Goal: Task Accomplishment & Management: Use online tool/utility

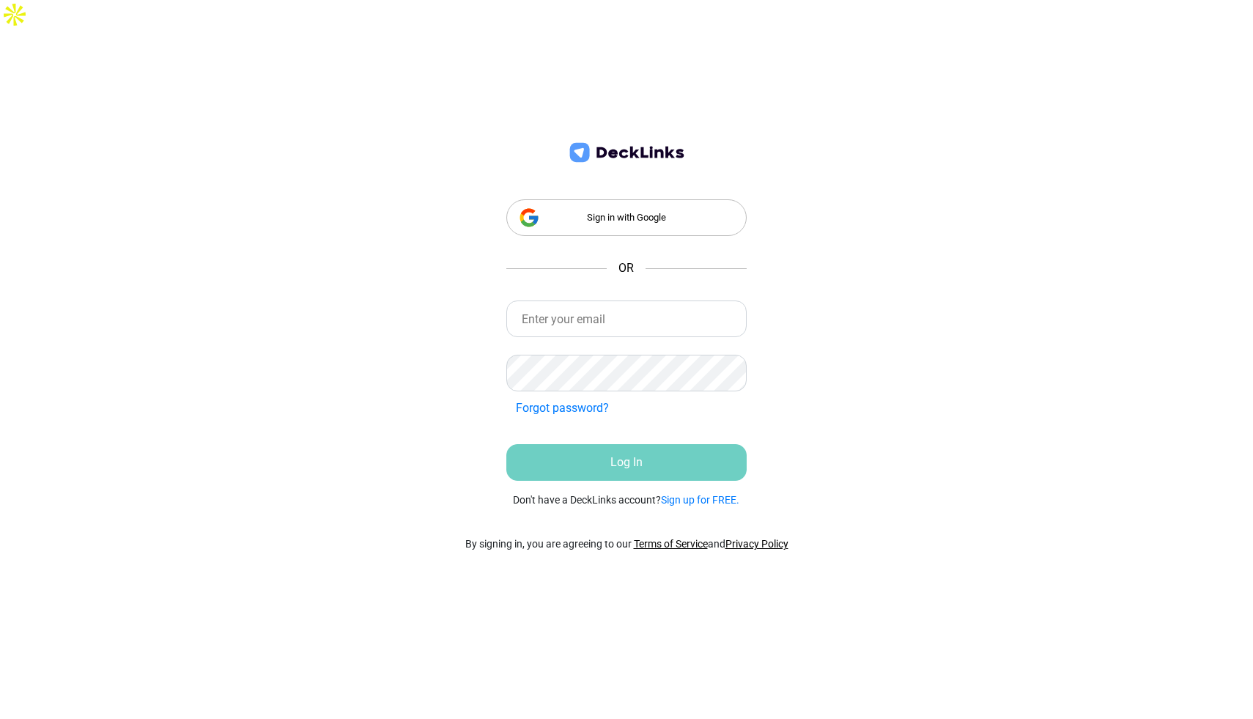
click at [637, 204] on div "Sign in with Google" at bounding box center [626, 217] width 241 height 37
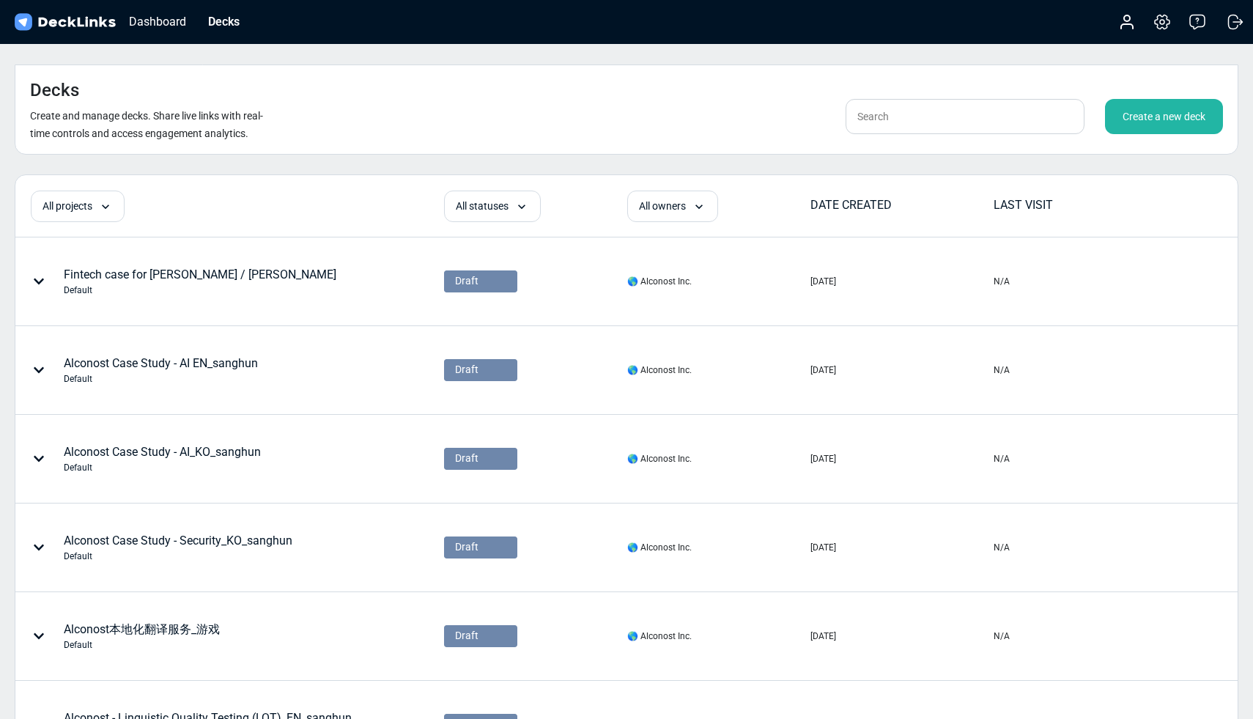
click at [1158, 99] on div "Create a new deck" at bounding box center [1164, 116] width 118 height 35
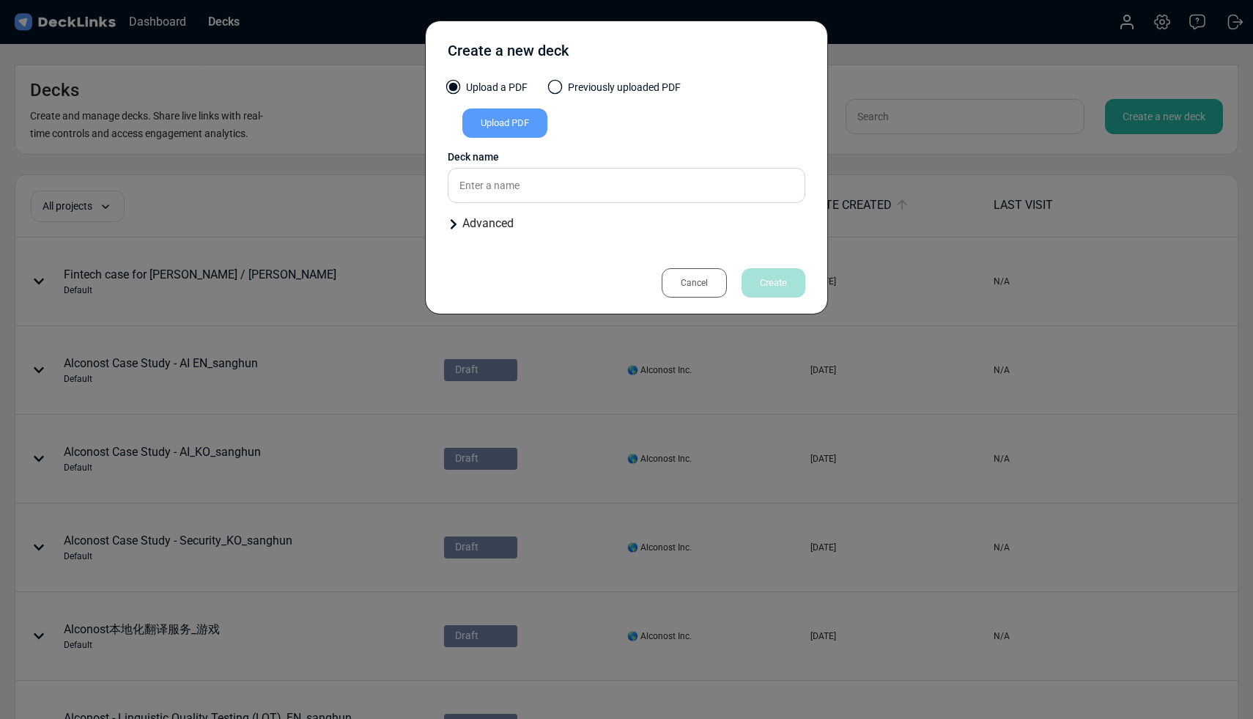
click at [511, 121] on div "Upload PDF" at bounding box center [504, 122] width 85 height 29
click at [0, 0] on input "Upload PDF" at bounding box center [0, 0] width 0 height 0
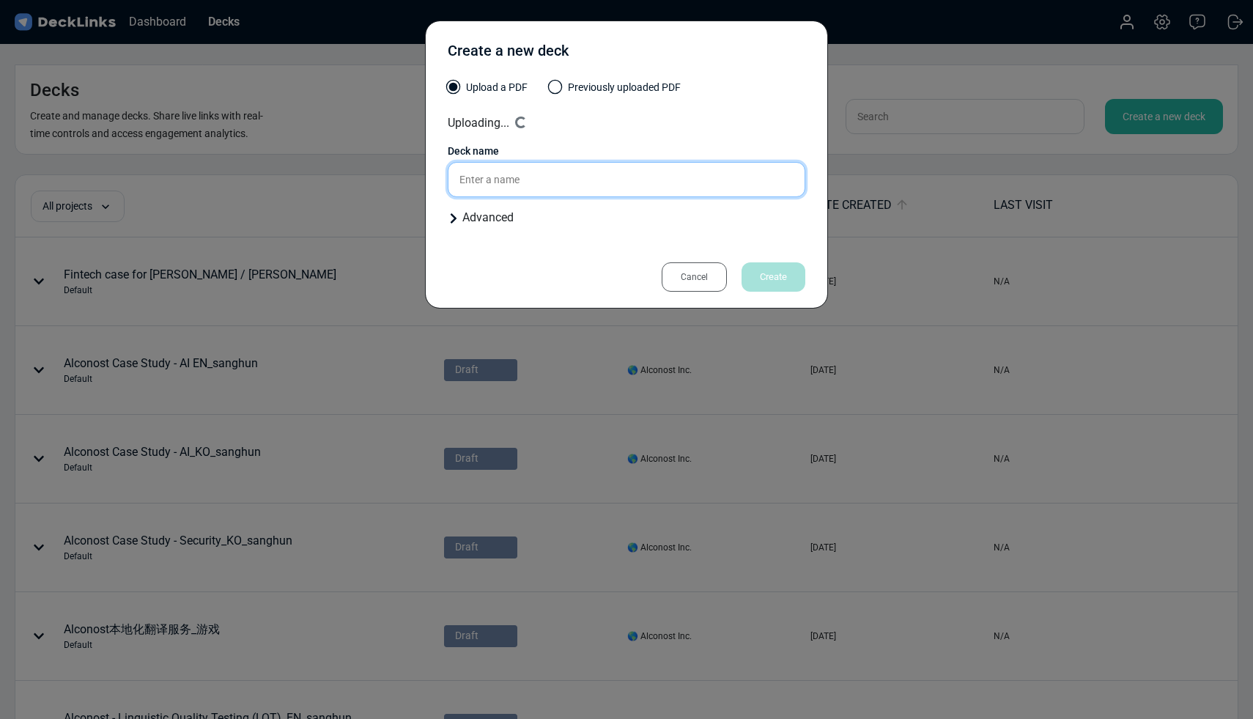
click at [484, 186] on input "text" at bounding box center [626, 179] width 357 height 35
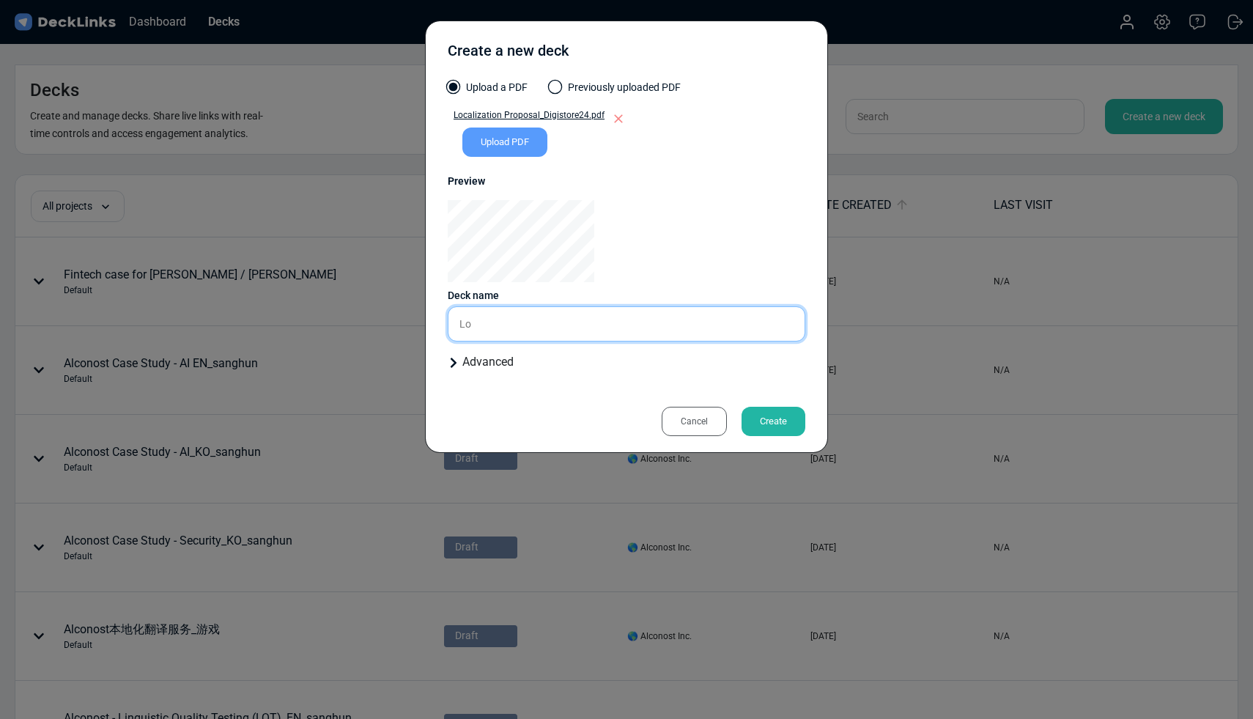
type input "L"
type input "В"
type input "`"
type input "DG24 (iris)"
click at [776, 420] on div "Create" at bounding box center [773, 421] width 64 height 29
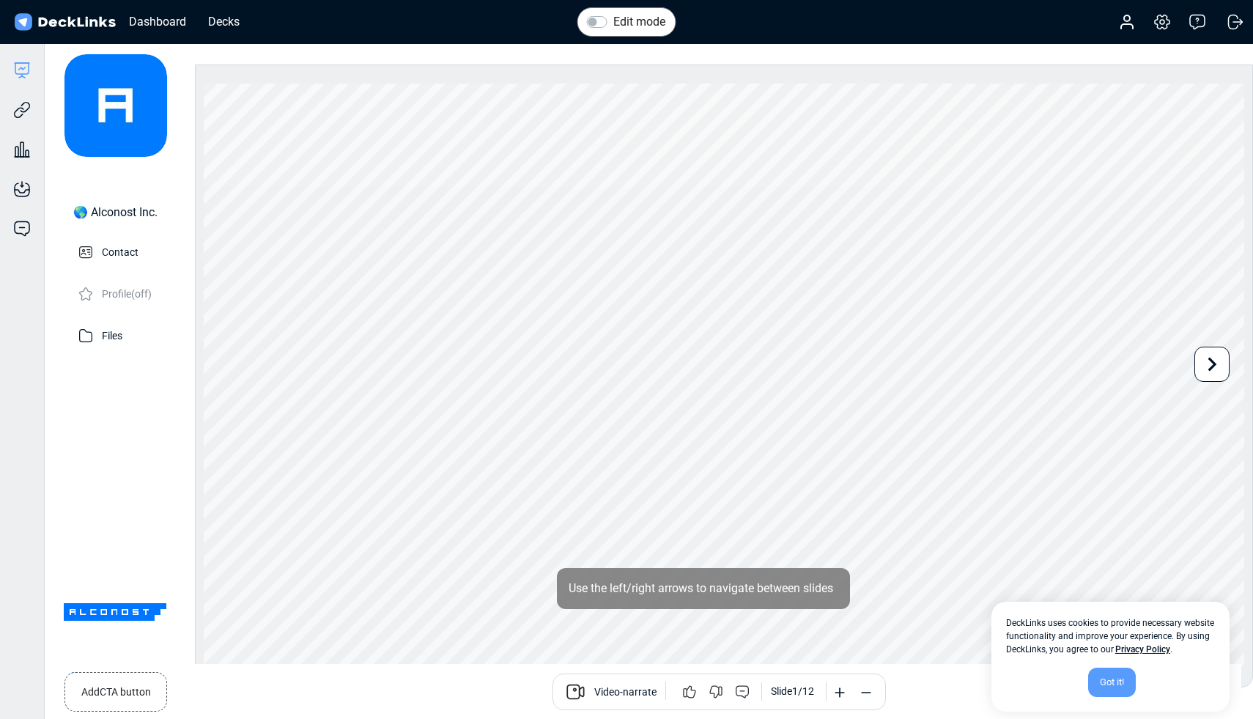
click at [1119, 678] on div "Got it!" at bounding box center [1112, 681] width 48 height 29
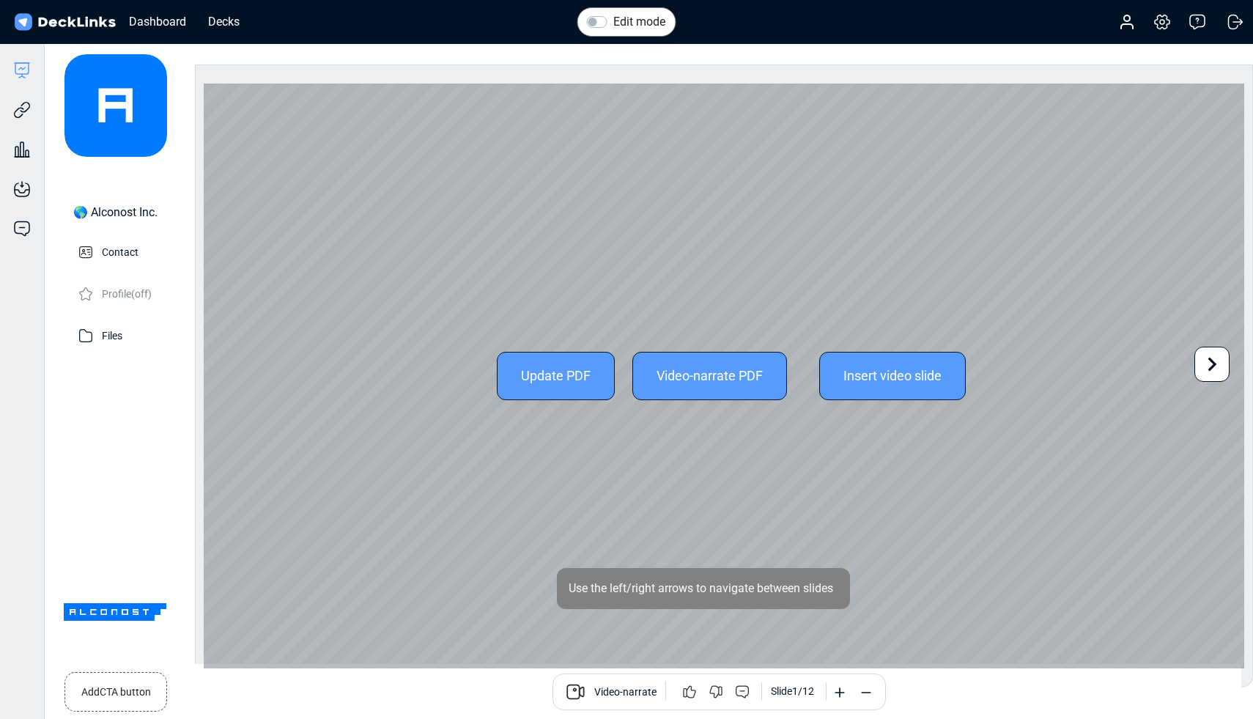
click at [1198, 360] on icon at bounding box center [1212, 364] width 28 height 28
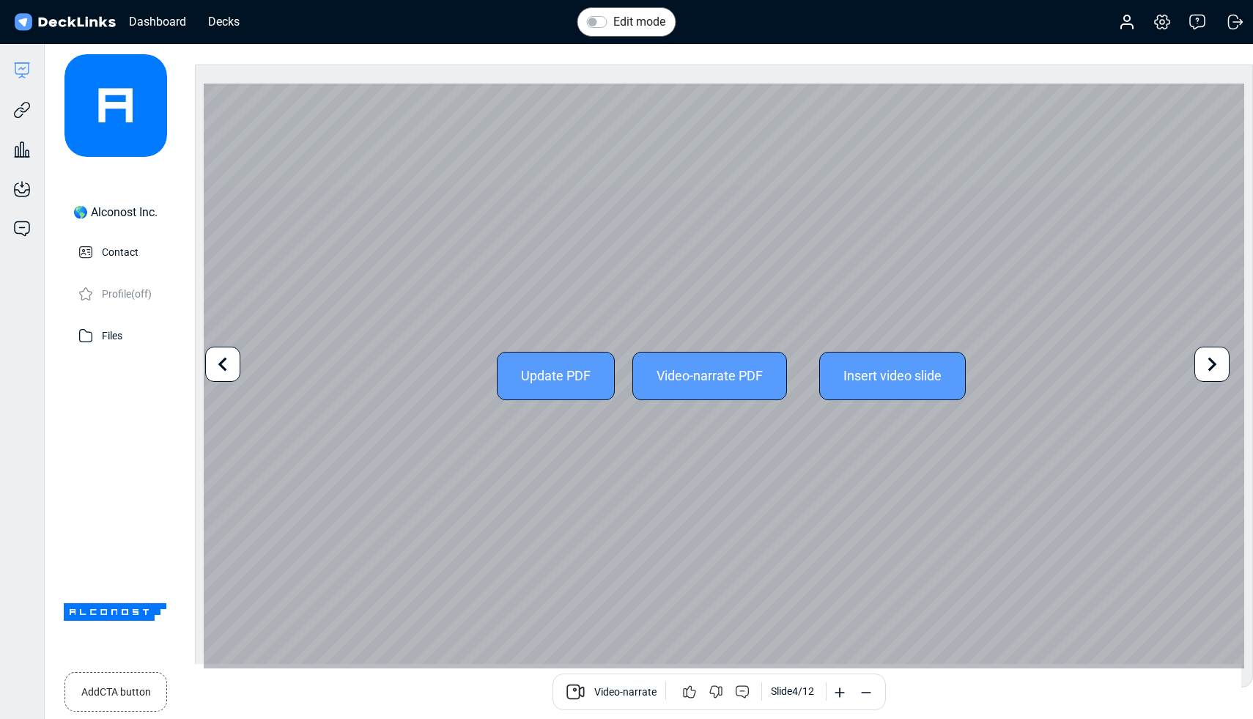
click at [1212, 369] on icon at bounding box center [1212, 364] width 28 height 28
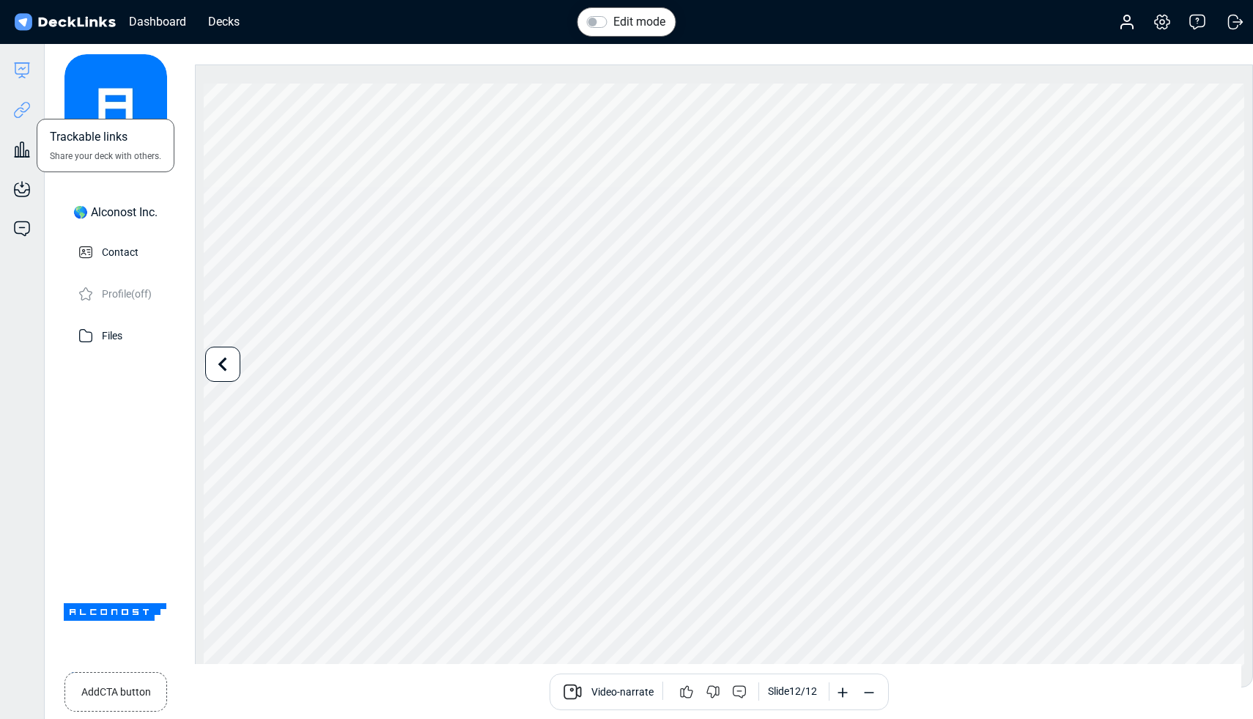
click at [29, 105] on icon at bounding box center [22, 110] width 18 height 18
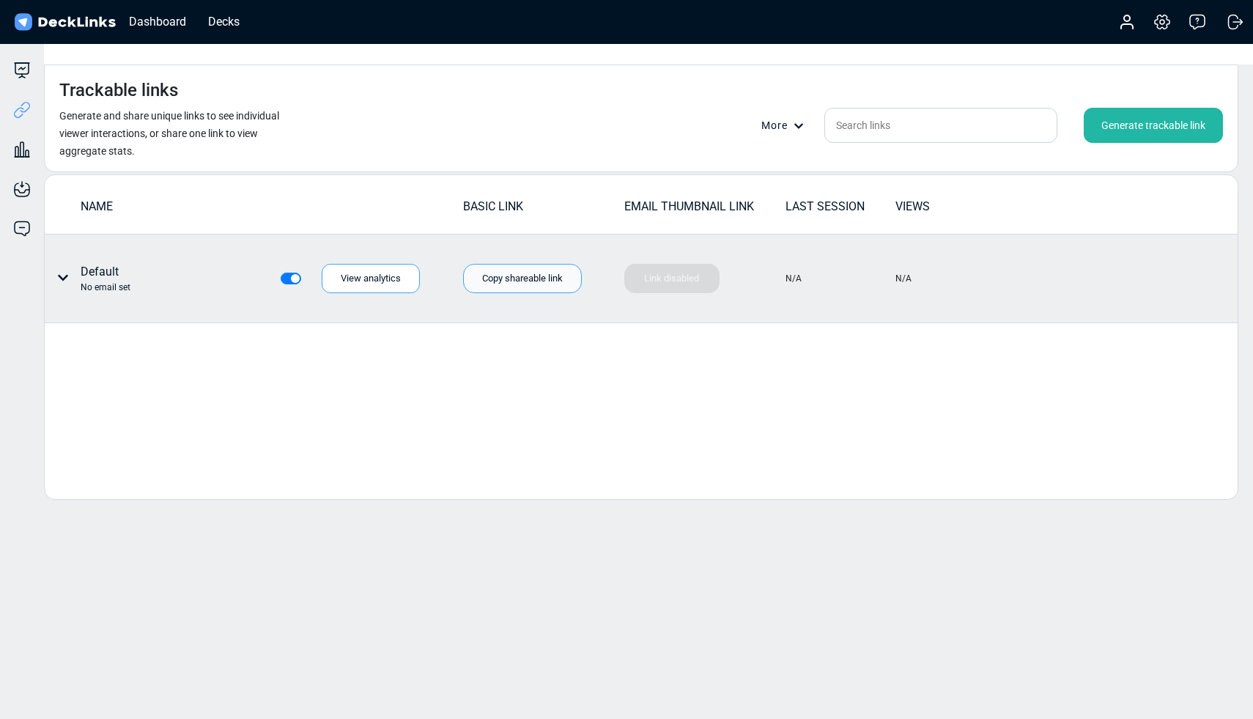
click at [529, 264] on div "Copy shareable link" at bounding box center [522, 278] width 119 height 29
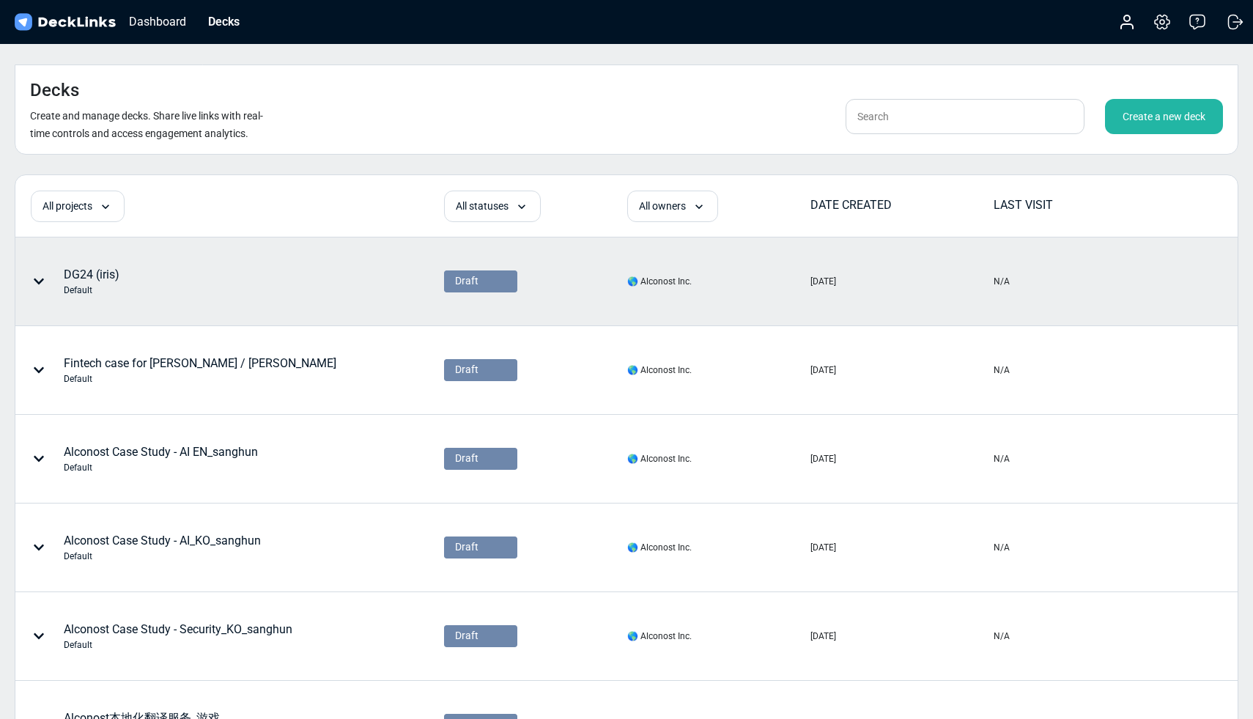
click at [52, 259] on div at bounding box center [42, 281] width 44 height 44
click at [40, 248] on div at bounding box center [626, 359] width 1253 height 719
click at [40, 275] on icon at bounding box center [39, 281] width 12 height 12
click at [459, 273] on span "Draft" at bounding box center [466, 280] width 23 height 15
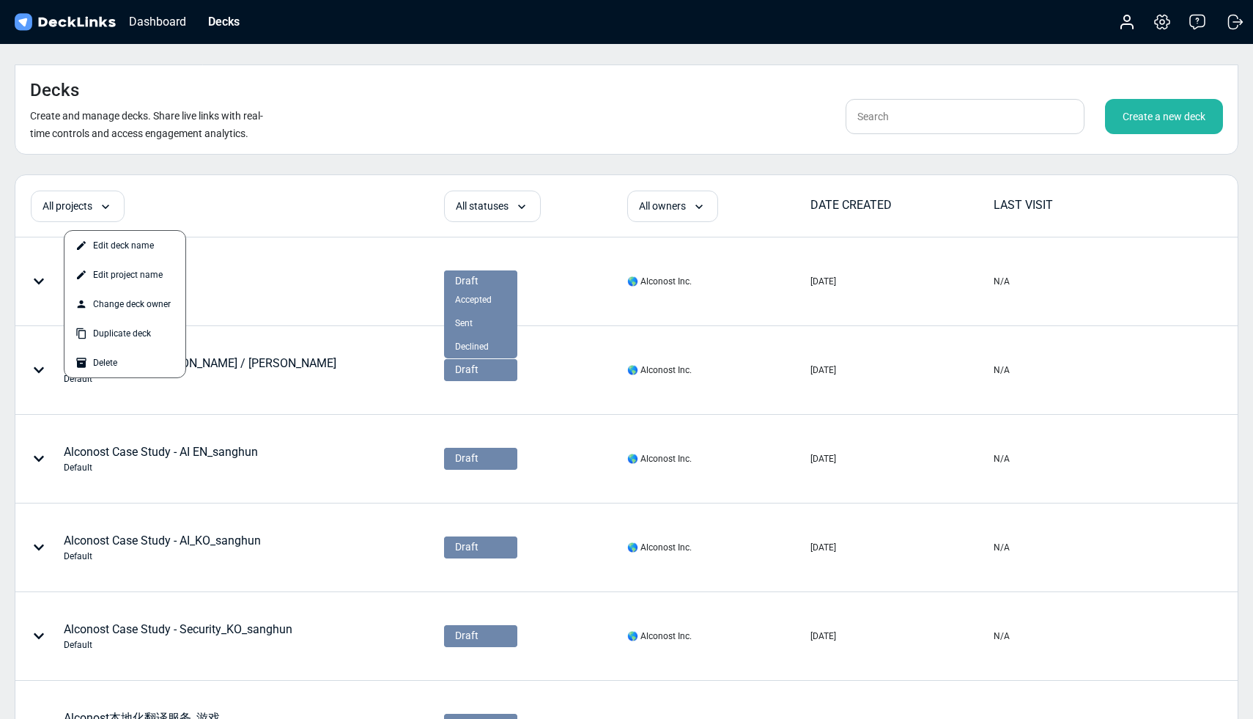
click at [347, 252] on div at bounding box center [626, 359] width 1253 height 719
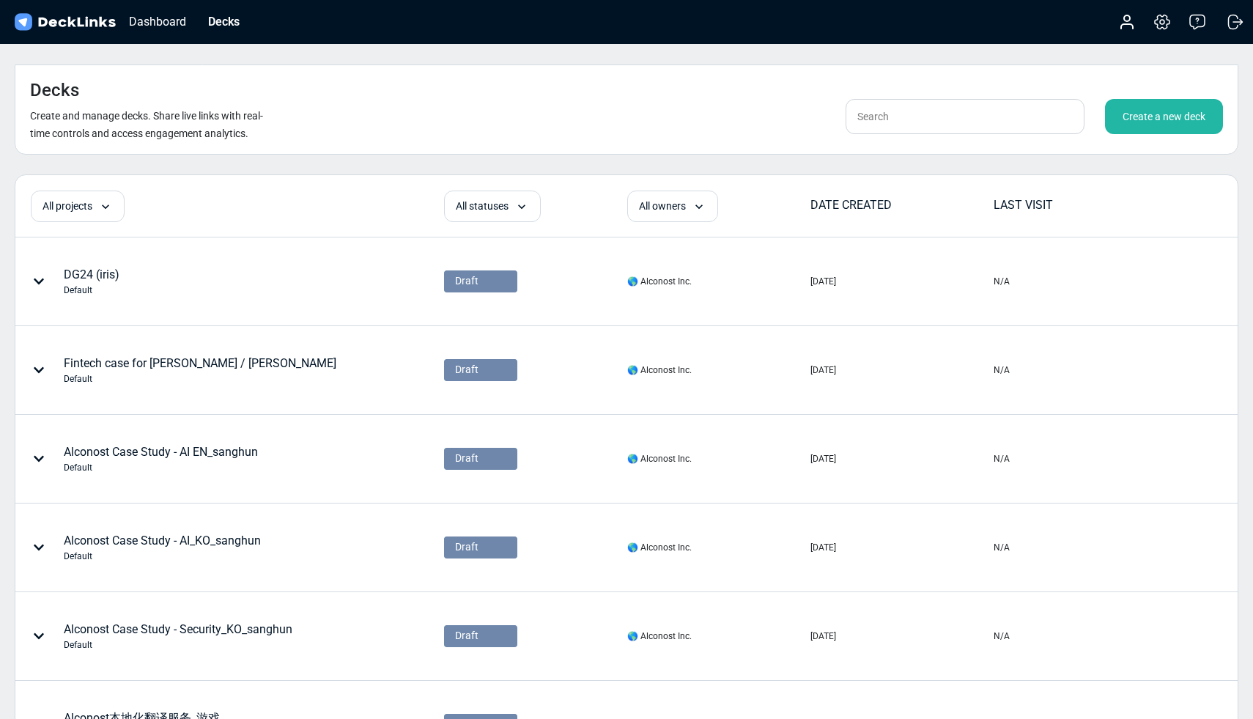
click at [347, 252] on div "DG24 (iris) Default" at bounding box center [229, 281] width 426 height 86
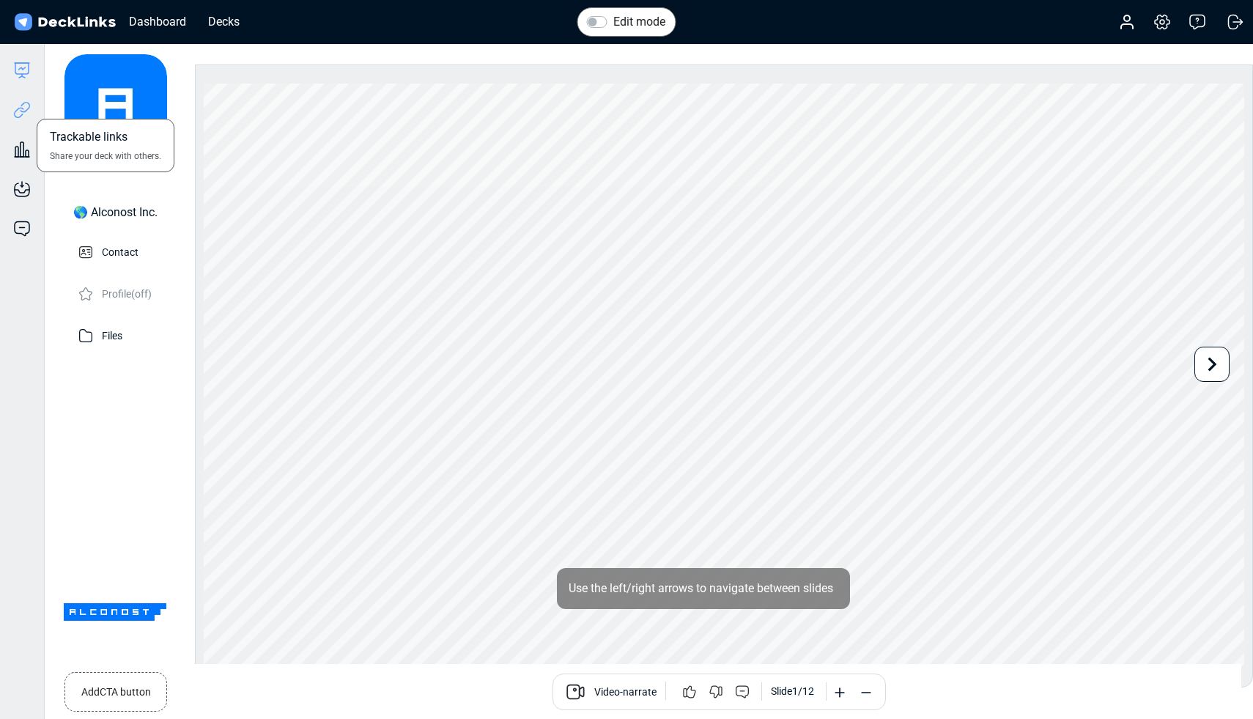
click at [21, 114] on icon at bounding box center [22, 110] width 18 height 18
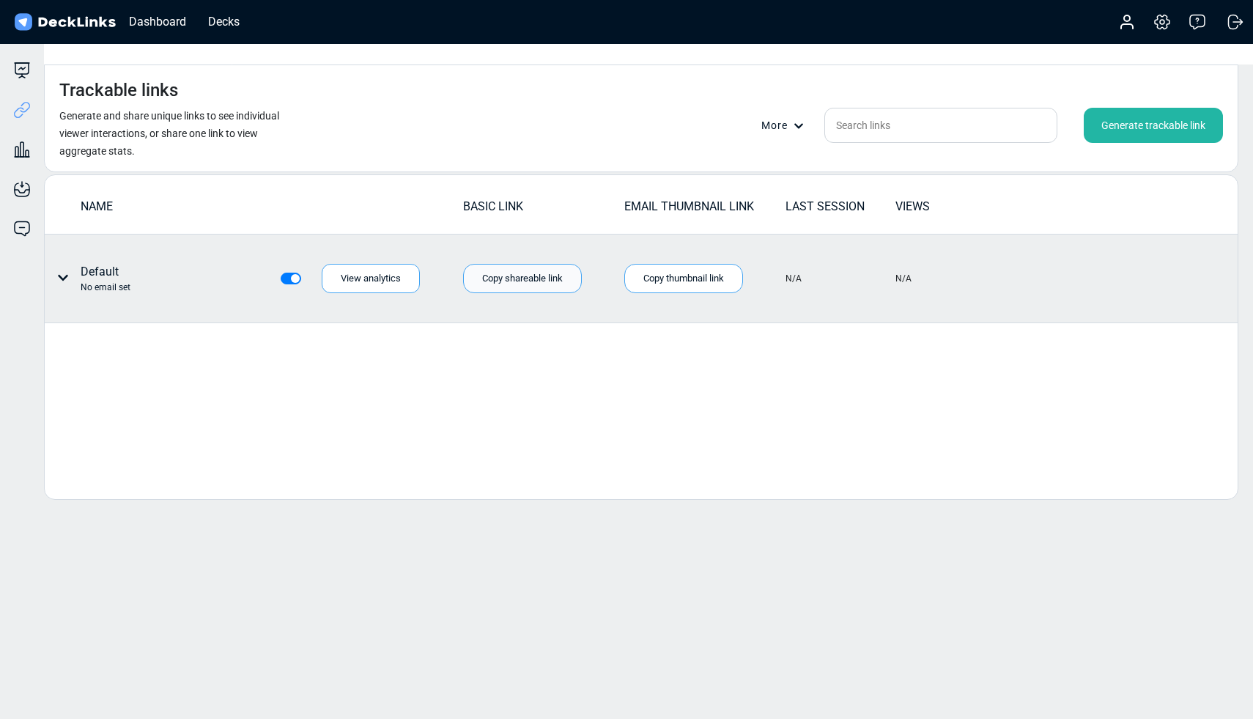
click at [494, 264] on div "Copy shareable link" at bounding box center [522, 278] width 119 height 29
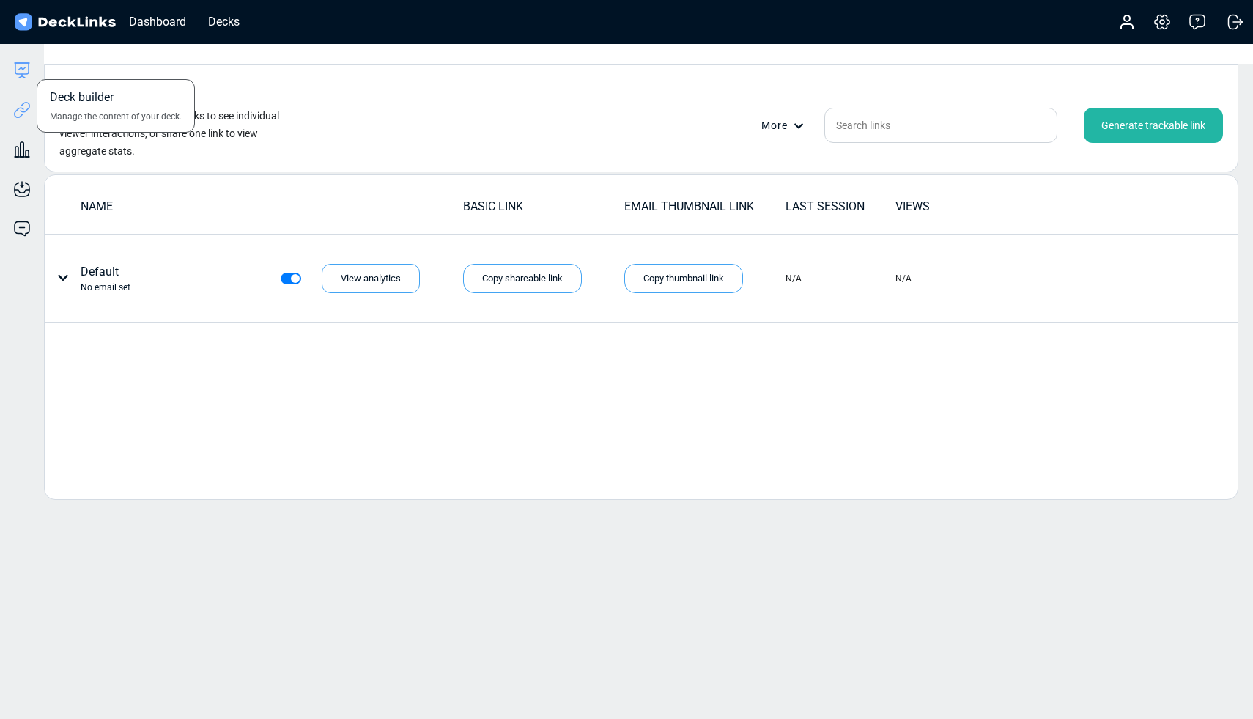
click at [18, 64] on icon at bounding box center [22, 71] width 18 height 18
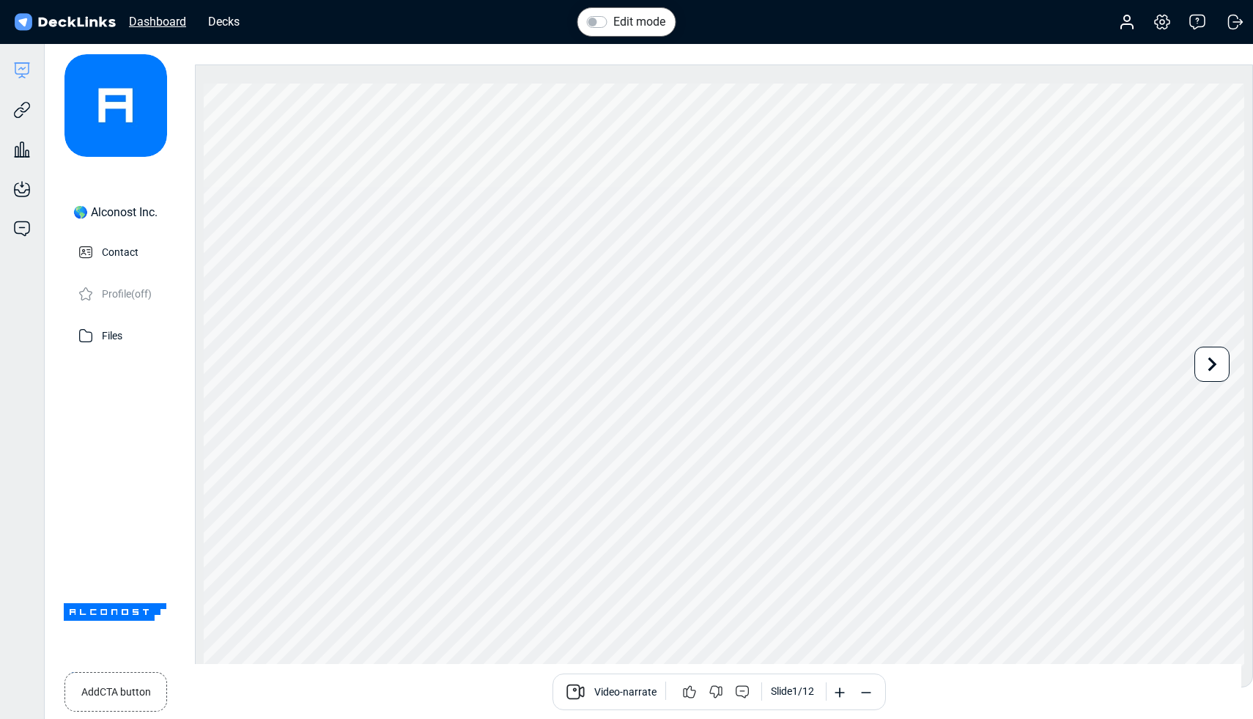
click at [160, 23] on div "Dashboard" at bounding box center [158, 21] width 72 height 18
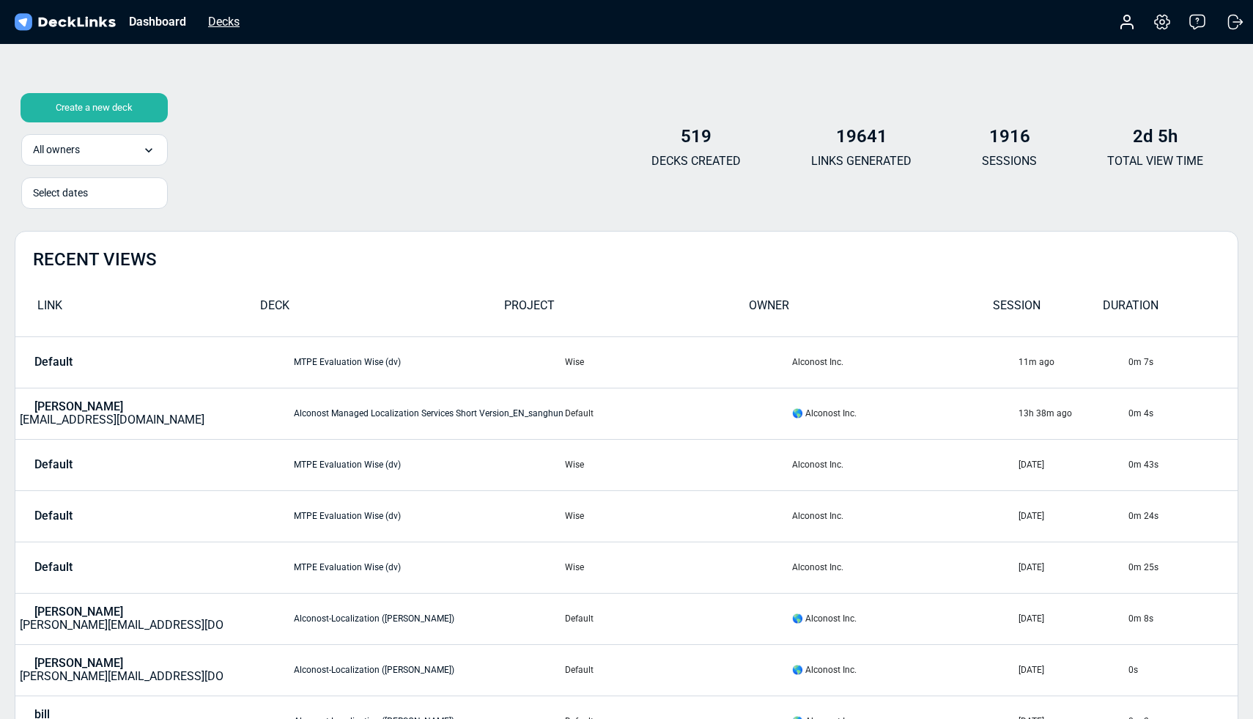
click at [215, 21] on div "Decks" at bounding box center [224, 21] width 46 height 18
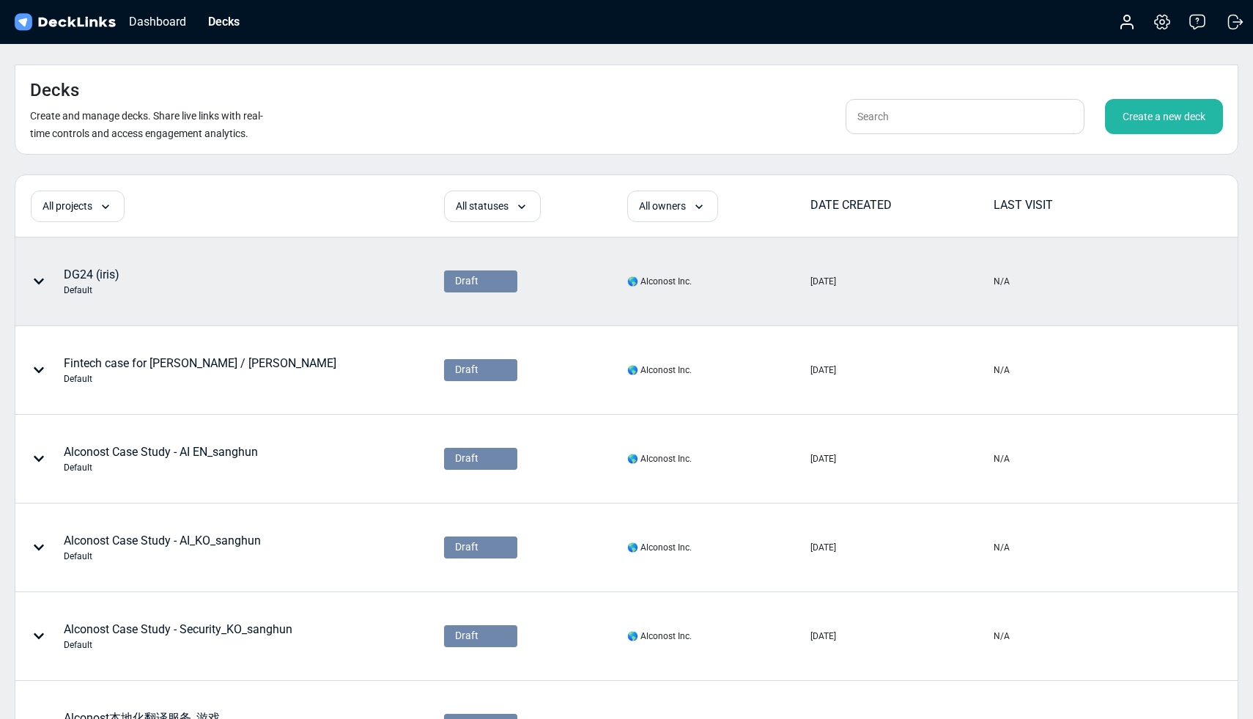
click at [40, 275] on icon at bounding box center [39, 281] width 12 height 12
click at [344, 264] on div at bounding box center [626, 359] width 1253 height 719
click at [377, 251] on div "DG24 (iris) Default" at bounding box center [229, 281] width 426 height 86
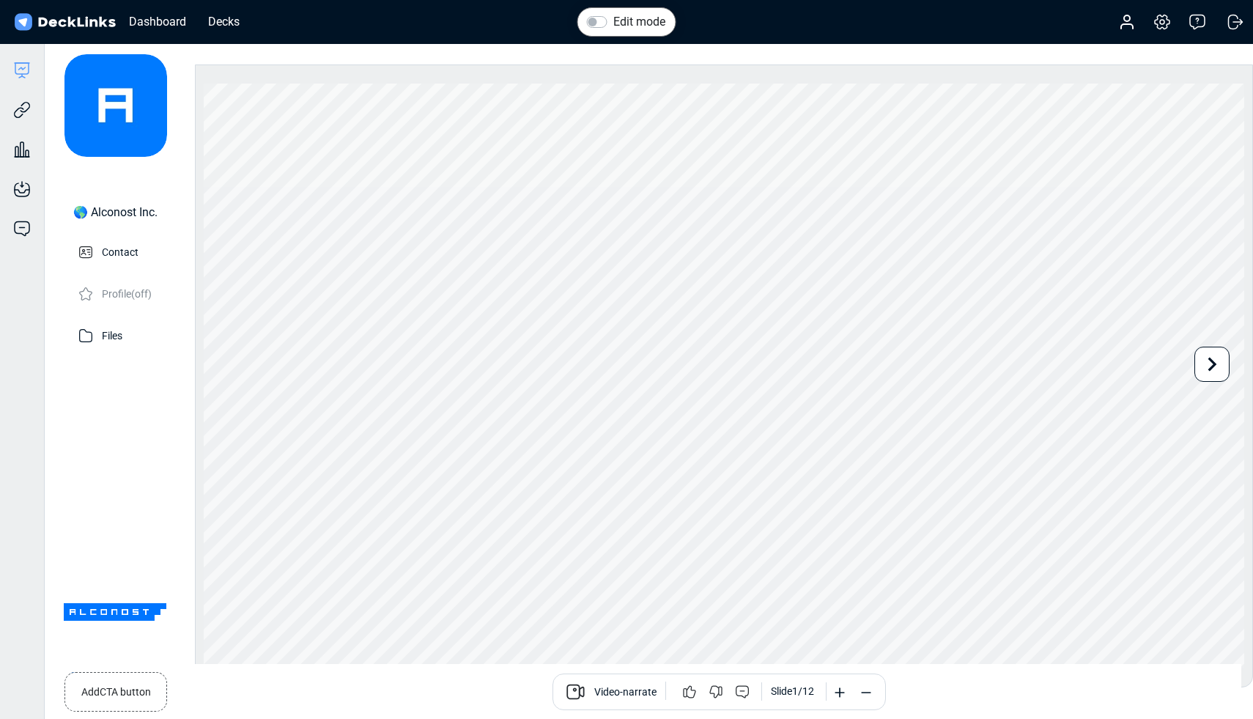
click at [613, 26] on label "Edit mode" at bounding box center [639, 22] width 52 height 18
click at [597, 26] on input "Edit mode" at bounding box center [593, 20] width 12 height 15
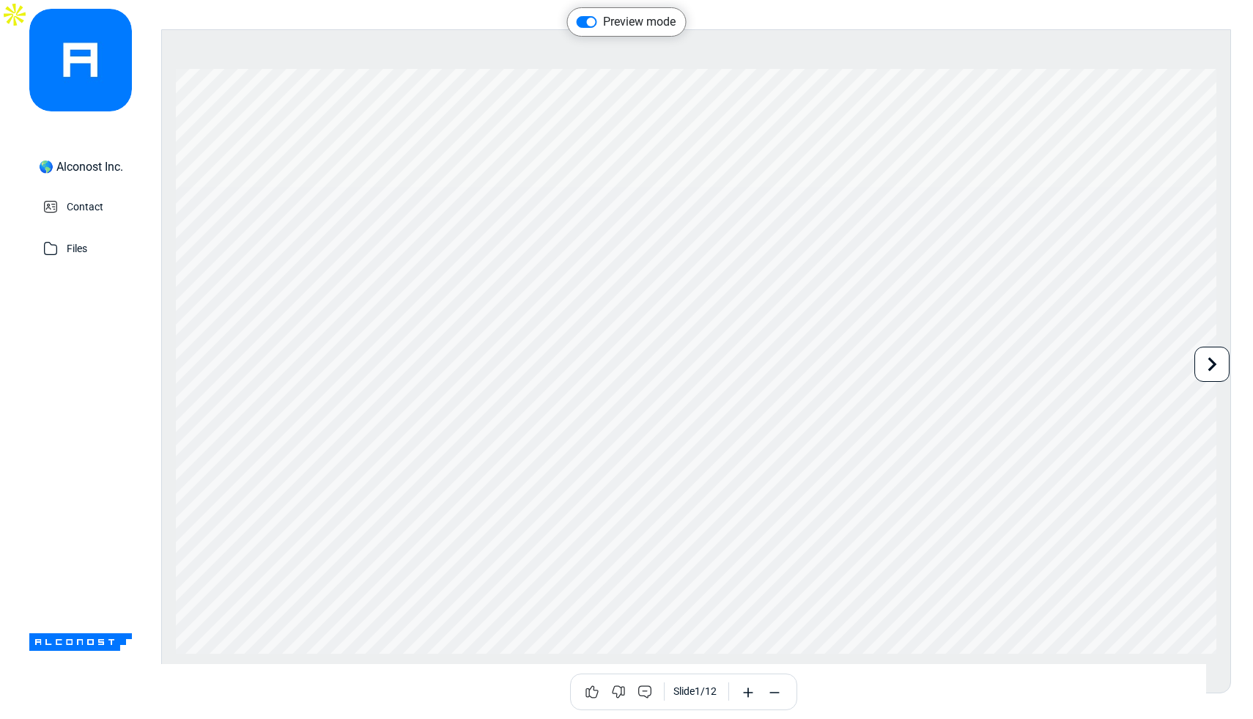
click at [603, 23] on label "Preview mode" at bounding box center [639, 22] width 73 height 18
click at [583, 23] on input "Preview mode" at bounding box center [582, 20] width 12 height 15
checkbox input "false"
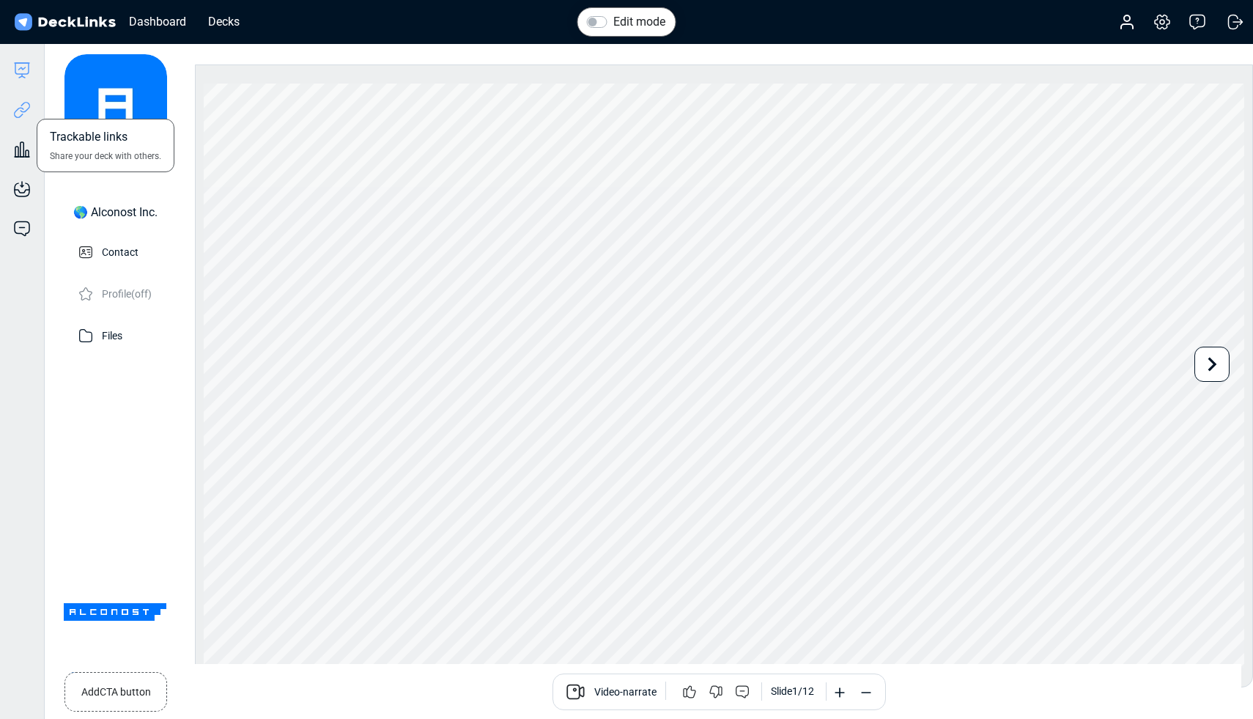
click at [23, 110] on icon at bounding box center [22, 110] width 18 height 18
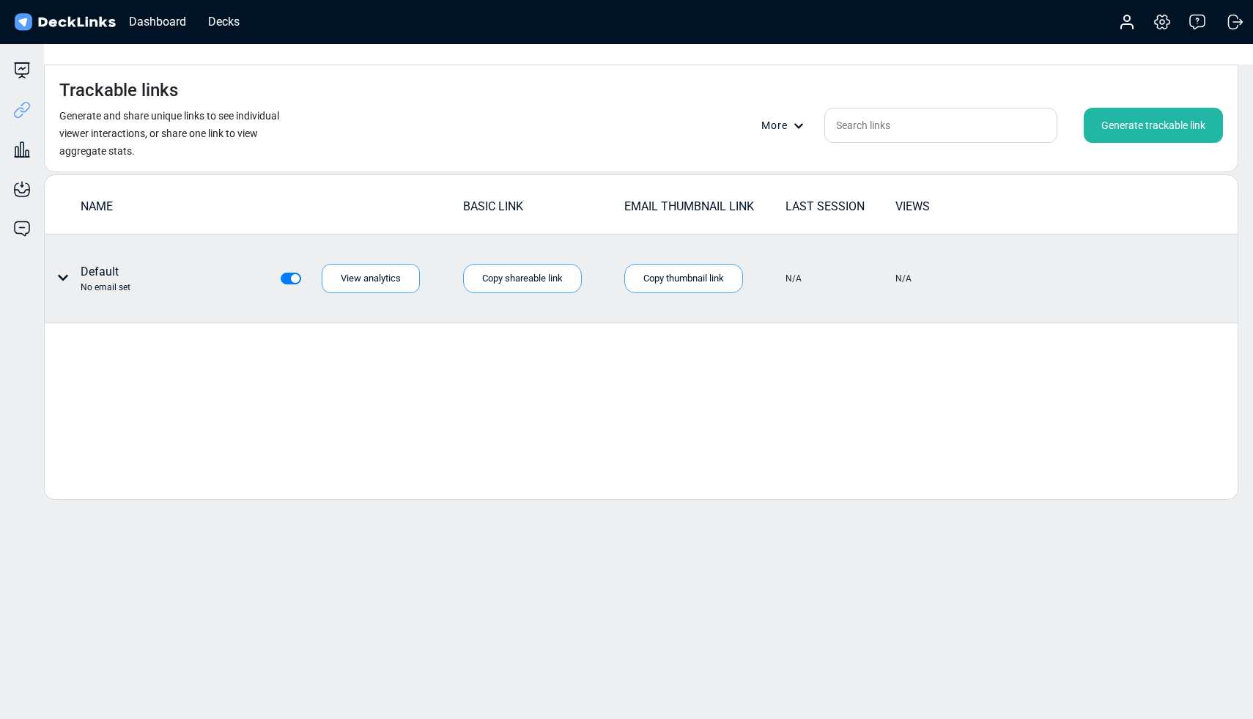
click at [72, 263] on div "Default No email set" at bounding box center [113, 278] width 125 height 31
click at [63, 275] on icon at bounding box center [63, 278] width 10 height 6
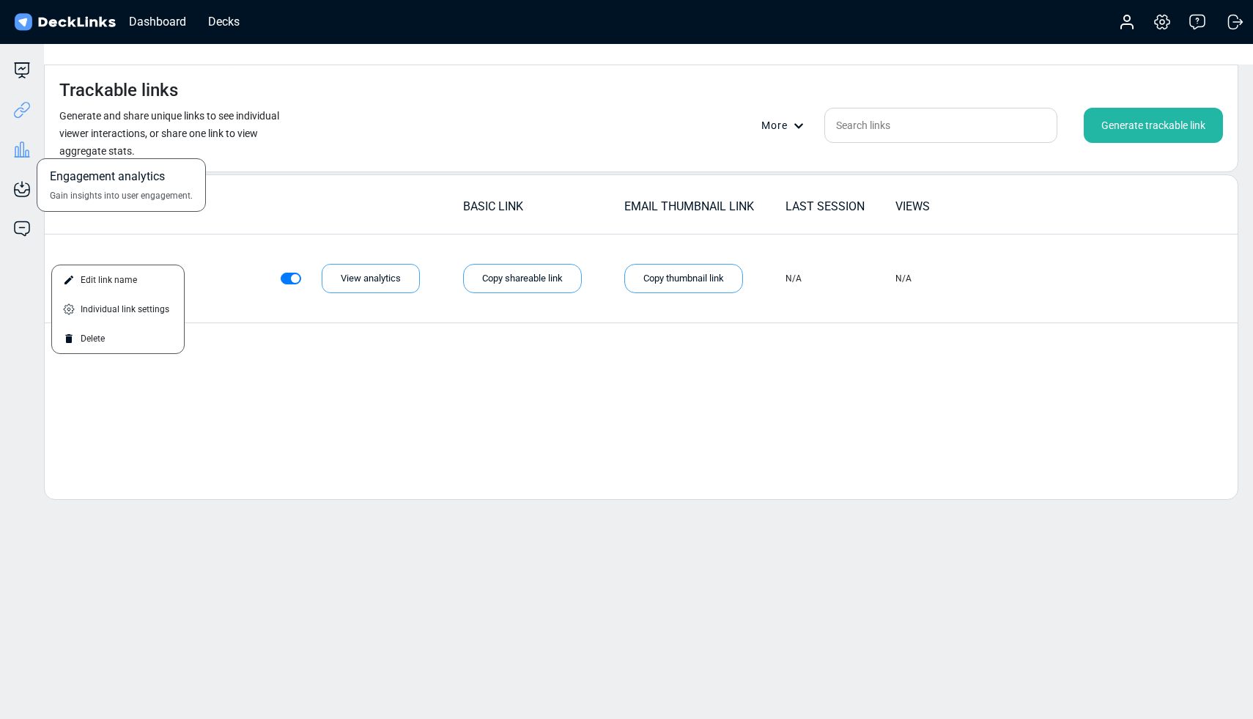
click at [26, 148] on icon at bounding box center [22, 150] width 18 height 18
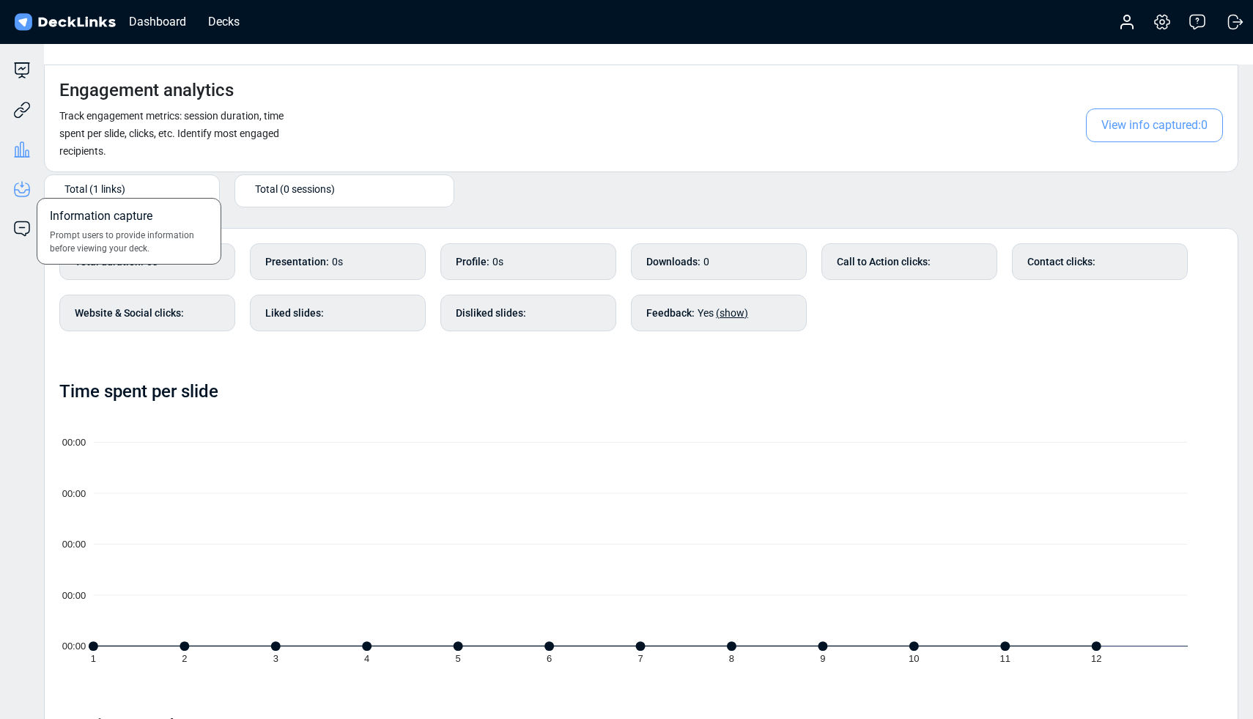
click at [23, 193] on icon at bounding box center [22, 191] width 15 height 3
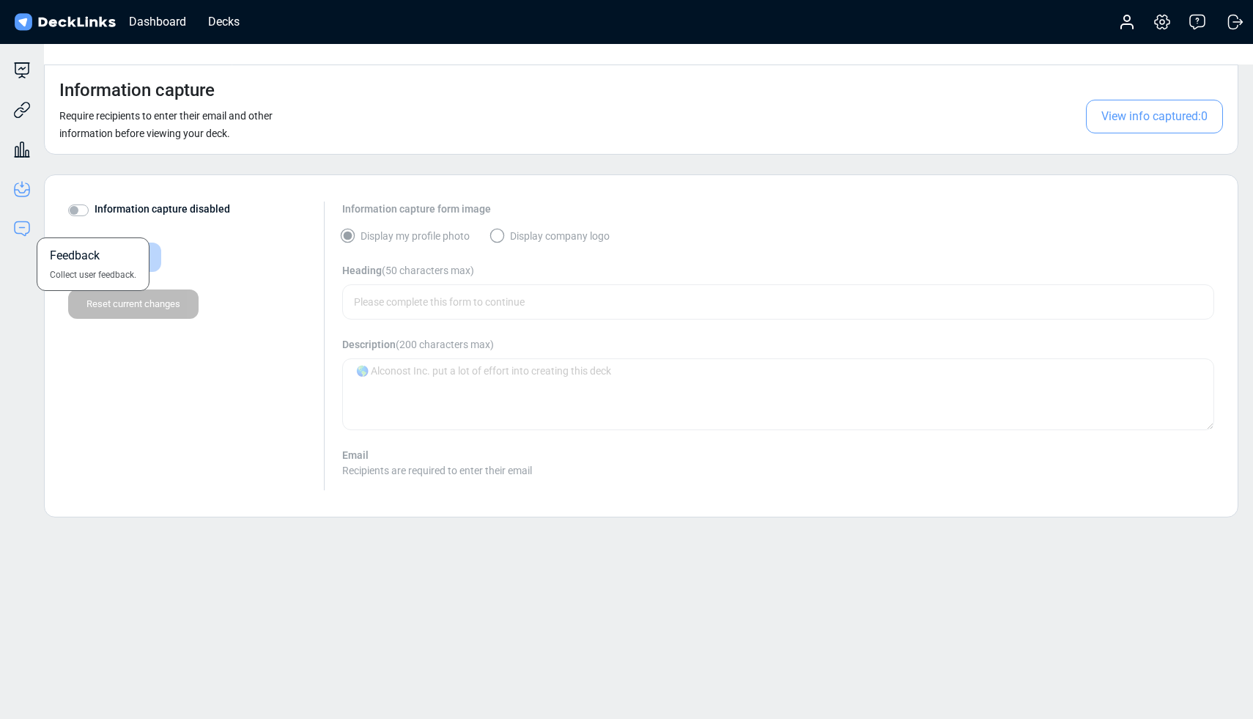
click at [21, 228] on icon at bounding box center [22, 229] width 18 height 18
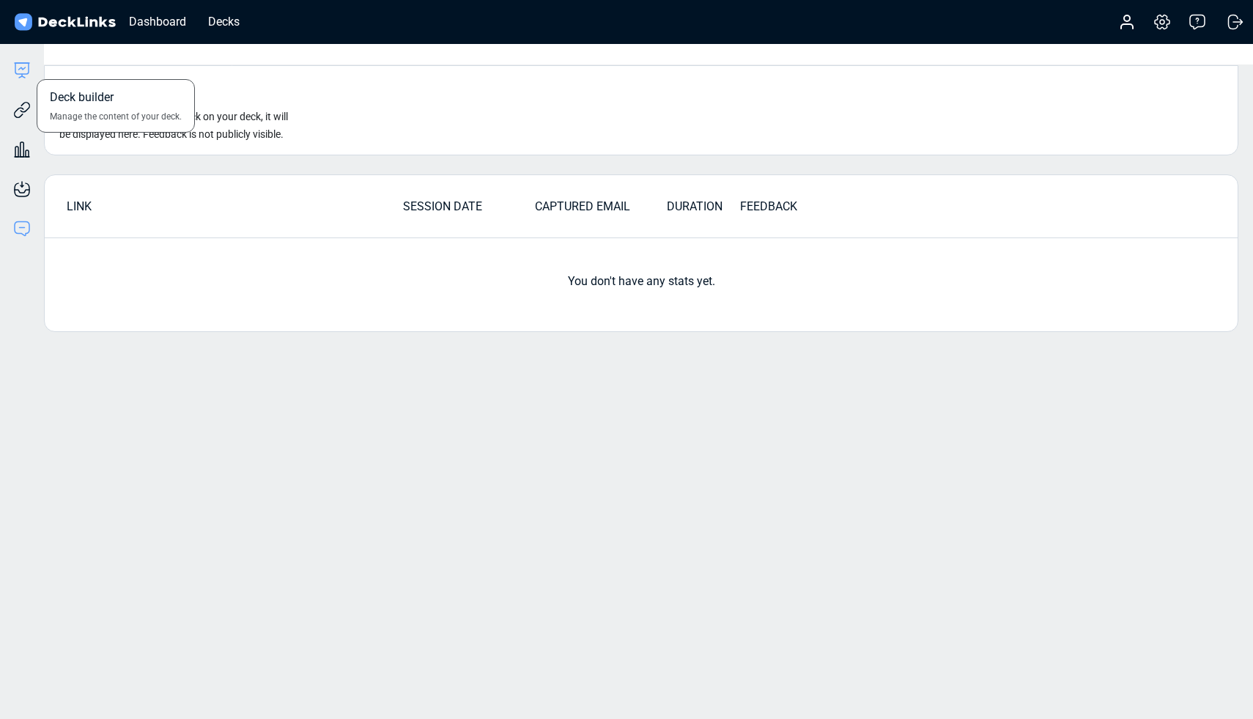
click at [23, 78] on icon at bounding box center [22, 71] width 18 height 18
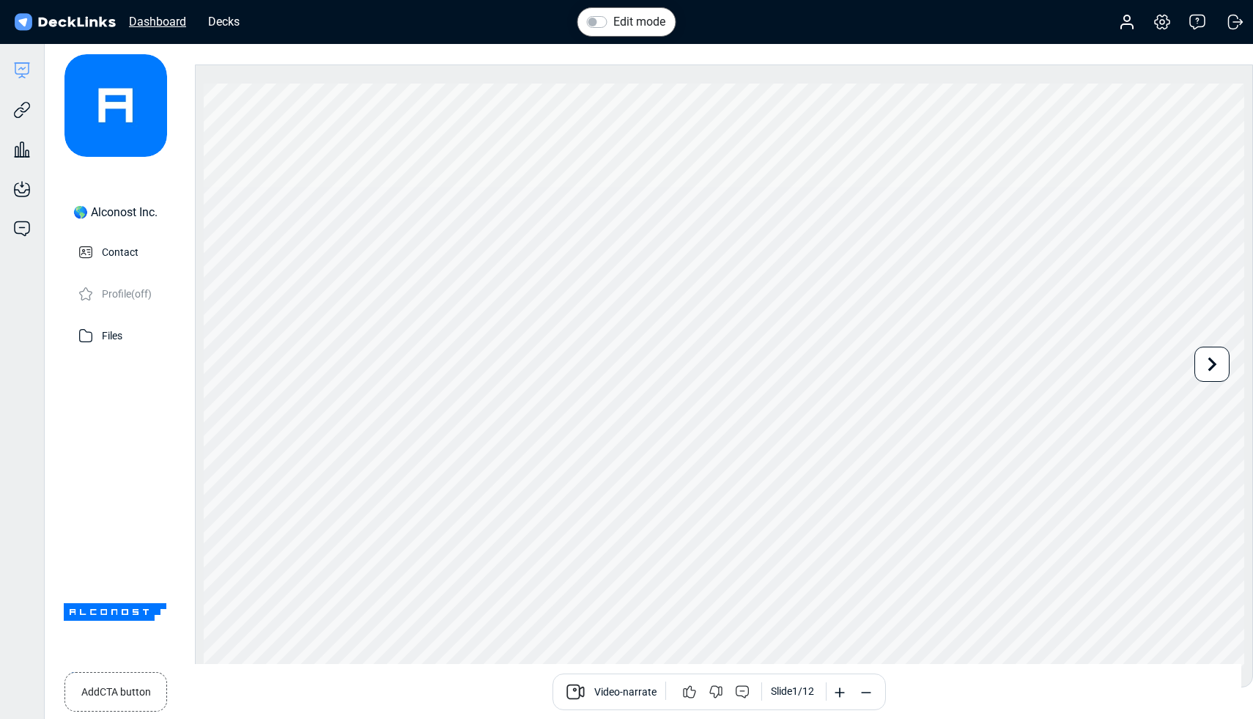
click at [155, 30] on div "Dashboard" at bounding box center [158, 21] width 72 height 18
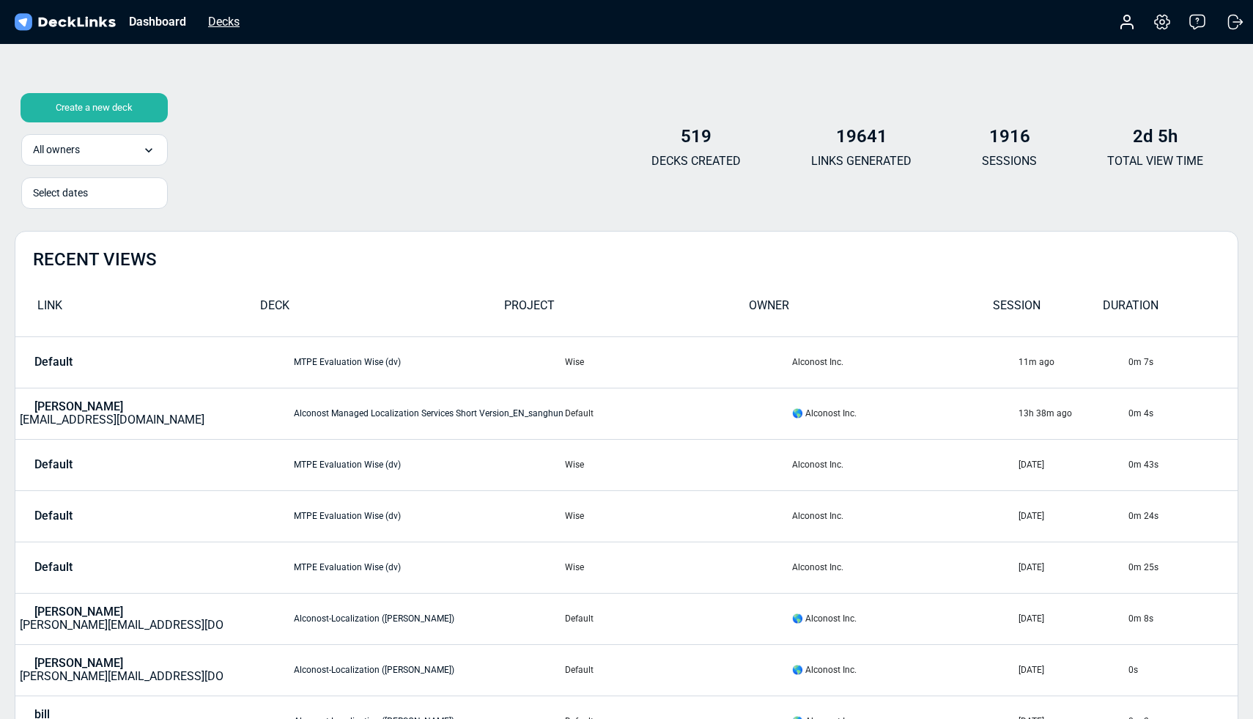
click at [216, 18] on div "Decks" at bounding box center [224, 21] width 46 height 18
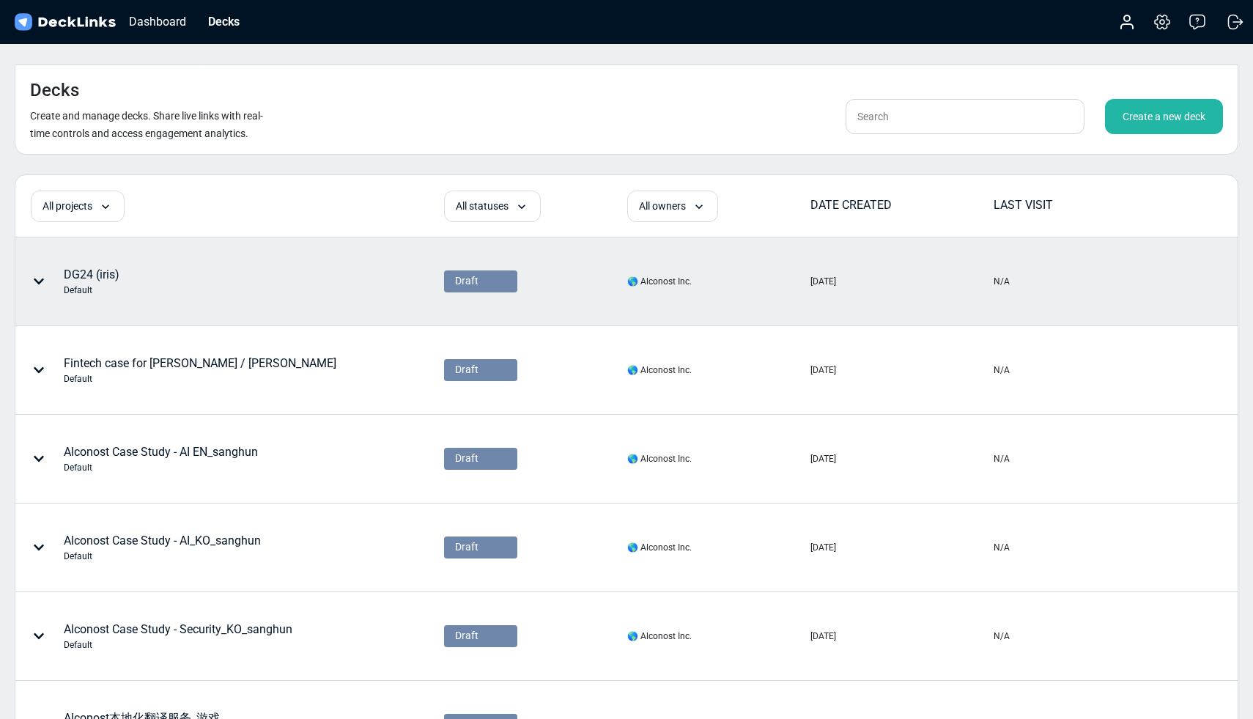
click at [40, 275] on icon at bounding box center [39, 281] width 12 height 12
click at [108, 246] on div "Edit deck name" at bounding box center [124, 245] width 121 height 29
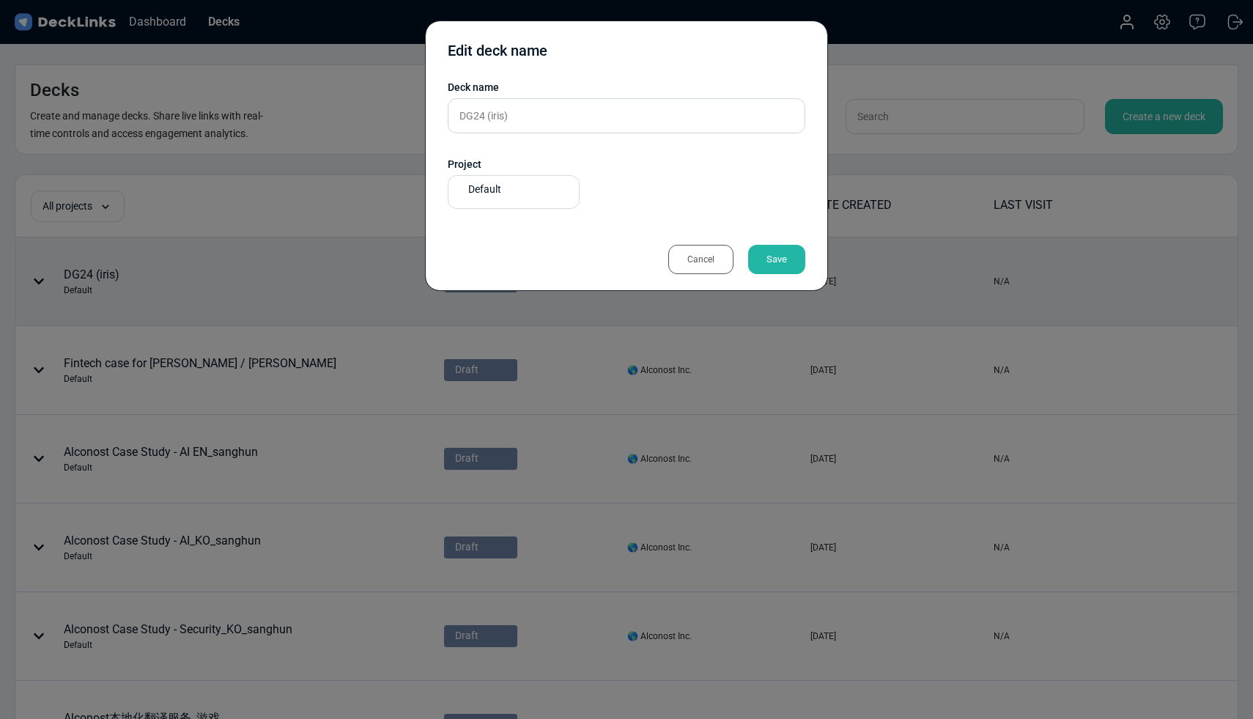
click at [678, 256] on div "Cancel" at bounding box center [700, 259] width 65 height 29
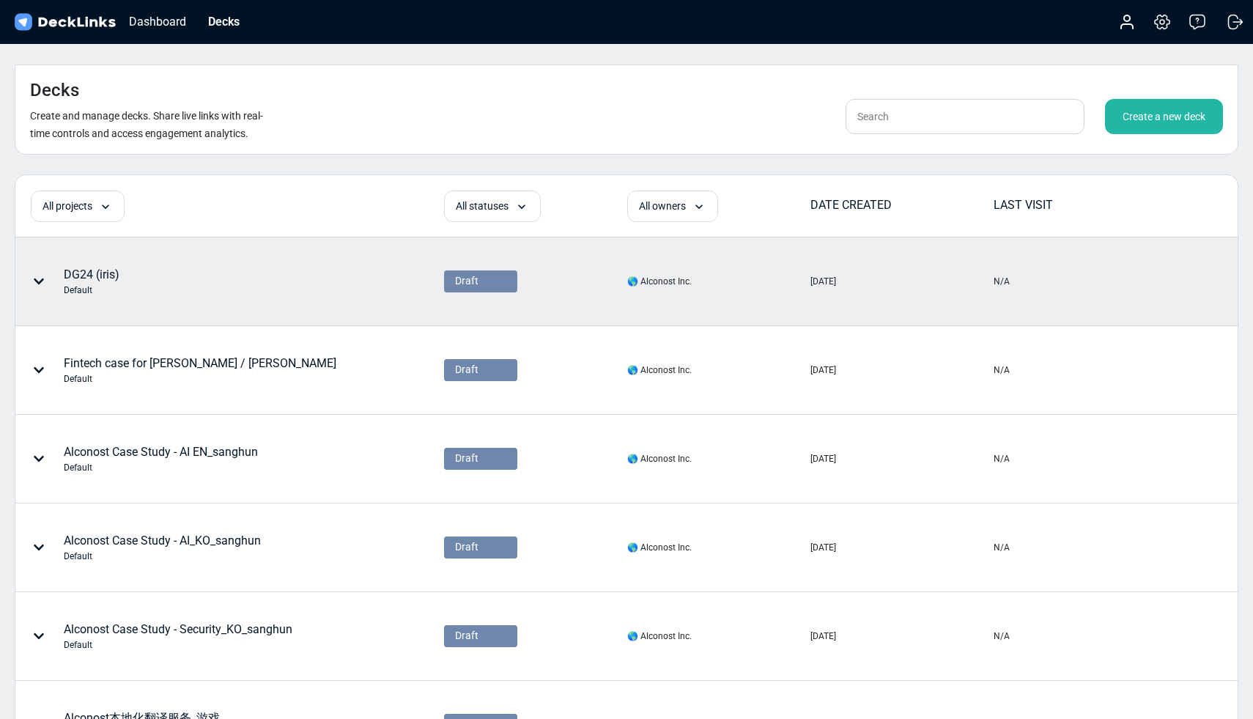
click at [39, 275] on icon at bounding box center [39, 281] width 12 height 12
click at [101, 366] on div "Delete" at bounding box center [124, 362] width 121 height 29
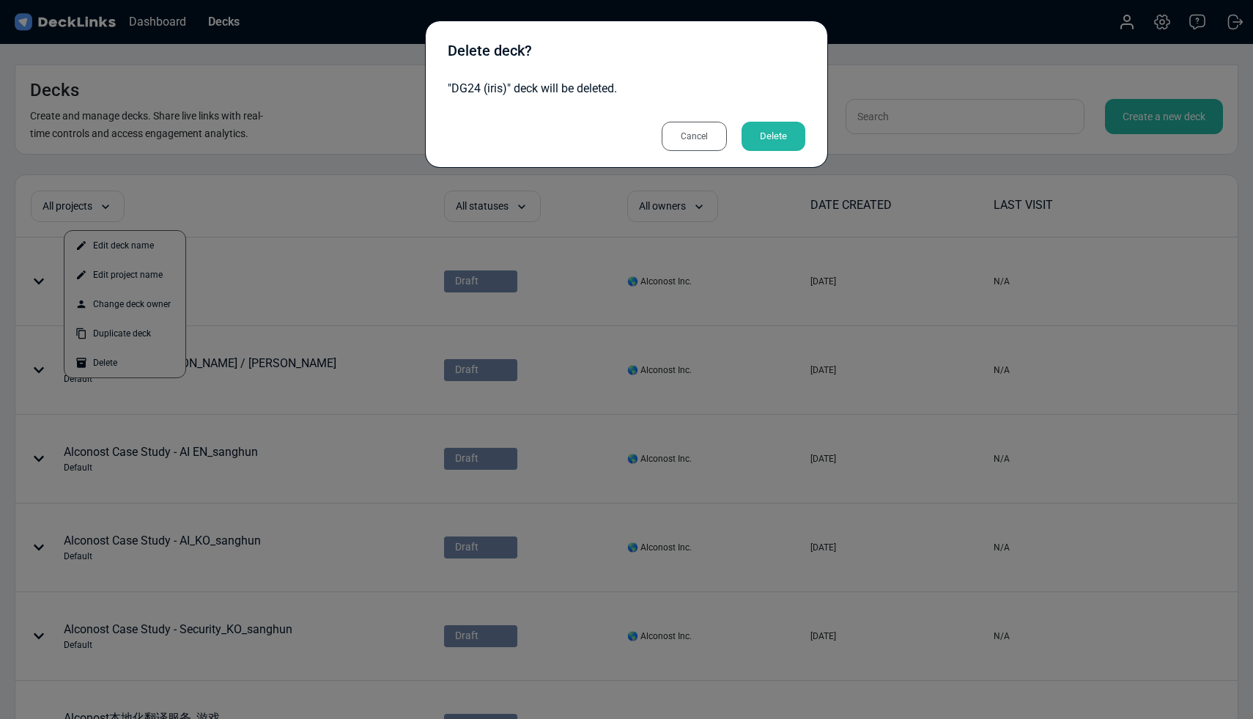
click at [788, 135] on div "Delete" at bounding box center [773, 136] width 64 height 29
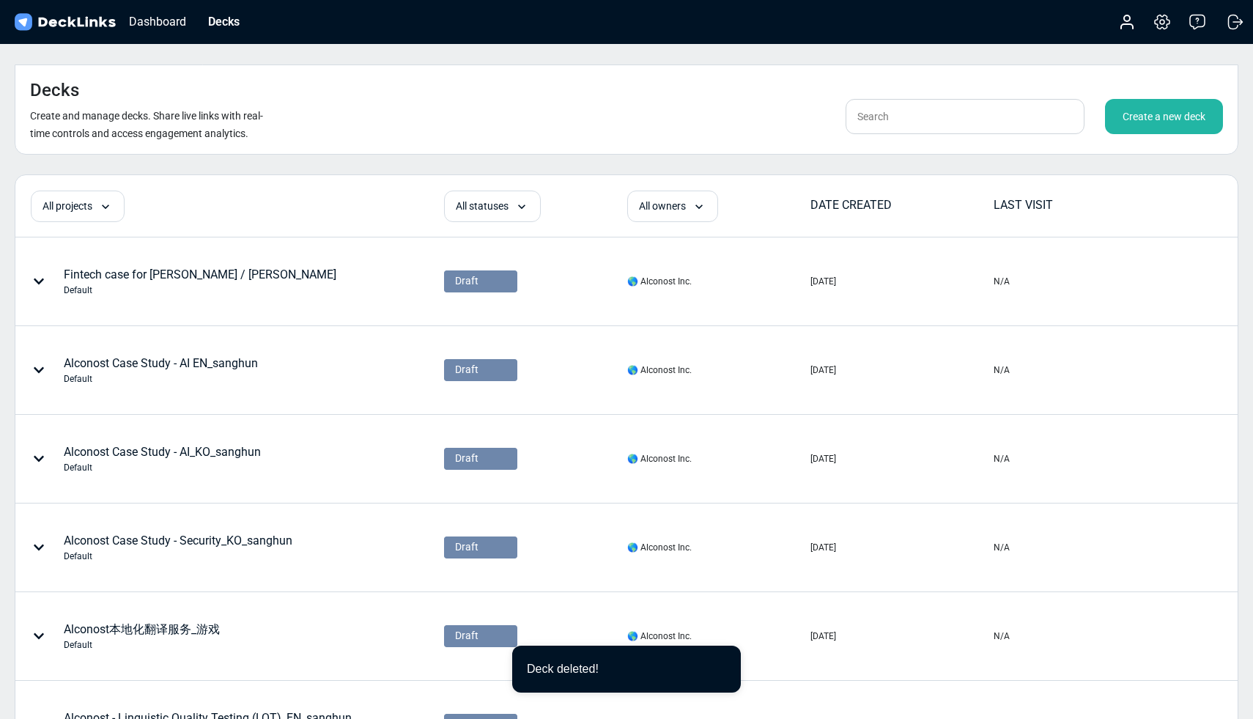
click at [1165, 99] on div "Create a new deck" at bounding box center [1164, 116] width 118 height 35
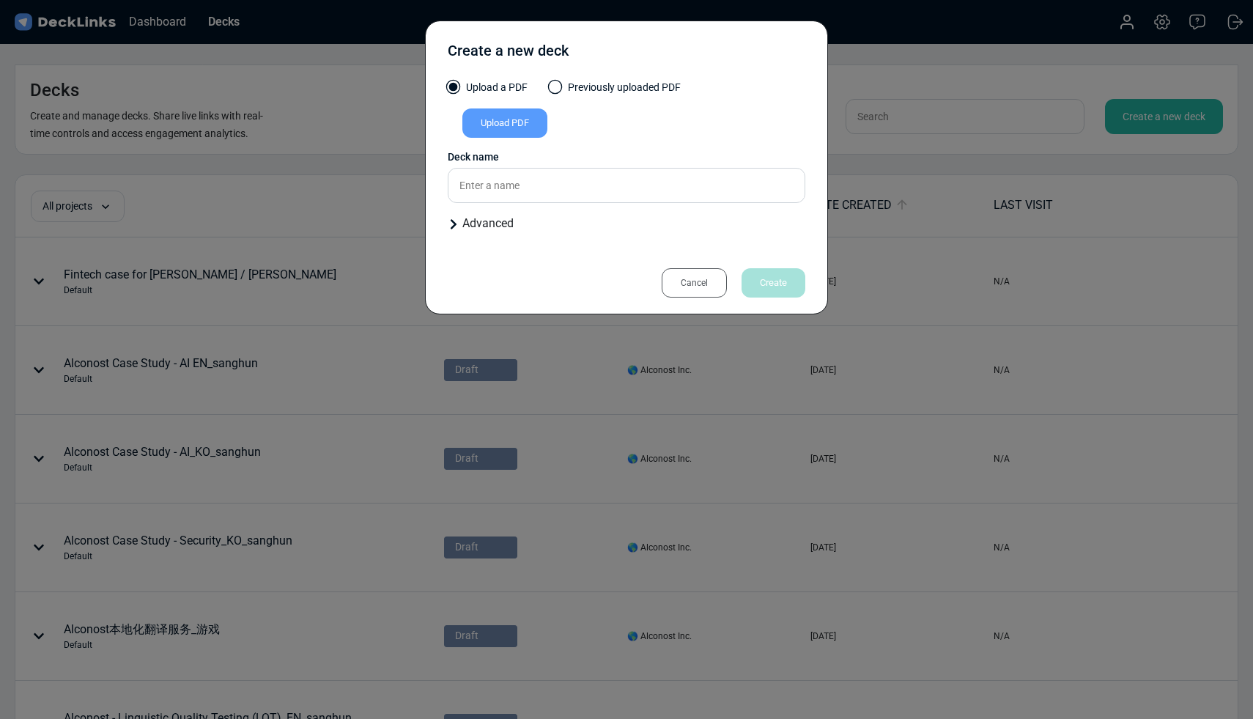
click at [584, 88] on label "Previously uploaded PDF" at bounding box center [614, 91] width 131 height 23
click at [0, 0] on input "Previously uploaded PDF" at bounding box center [0, 0] width 0 height 0
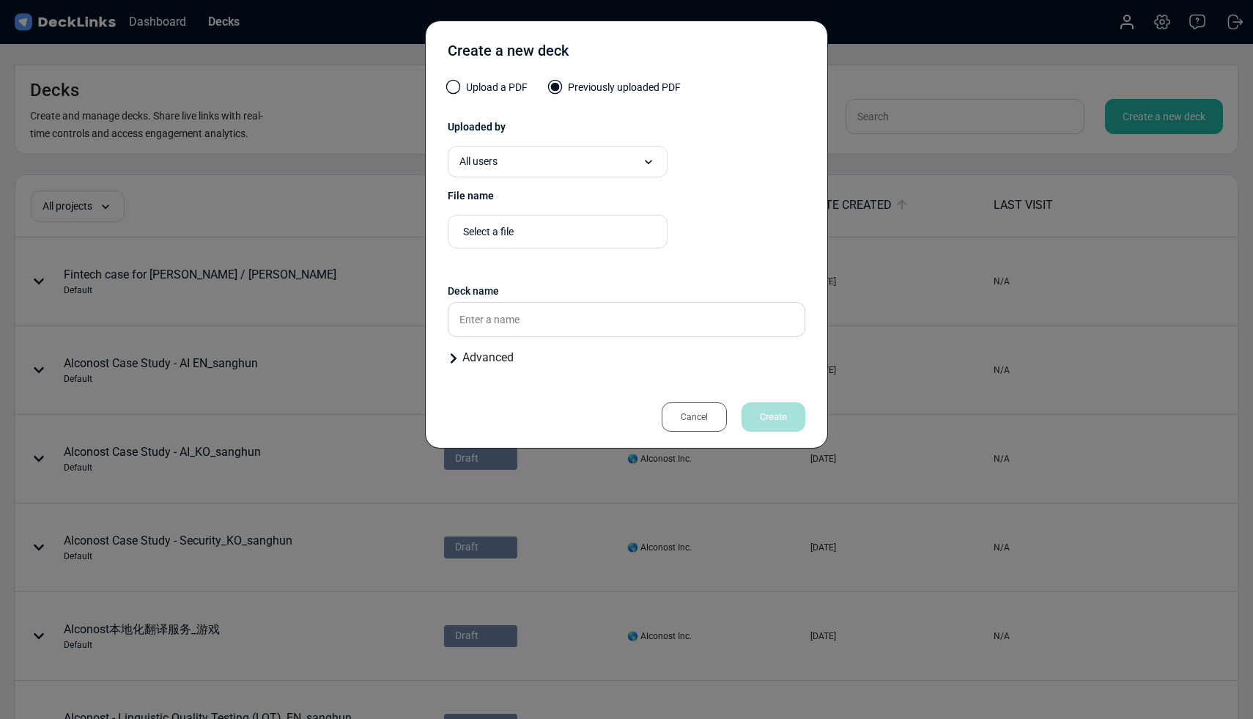
click at [522, 234] on div "Select a file" at bounding box center [561, 231] width 196 height 15
click at [479, 83] on label "Upload a PDF" at bounding box center [488, 91] width 80 height 23
click at [0, 0] on input "Upload a PDF" at bounding box center [0, 0] width 0 height 0
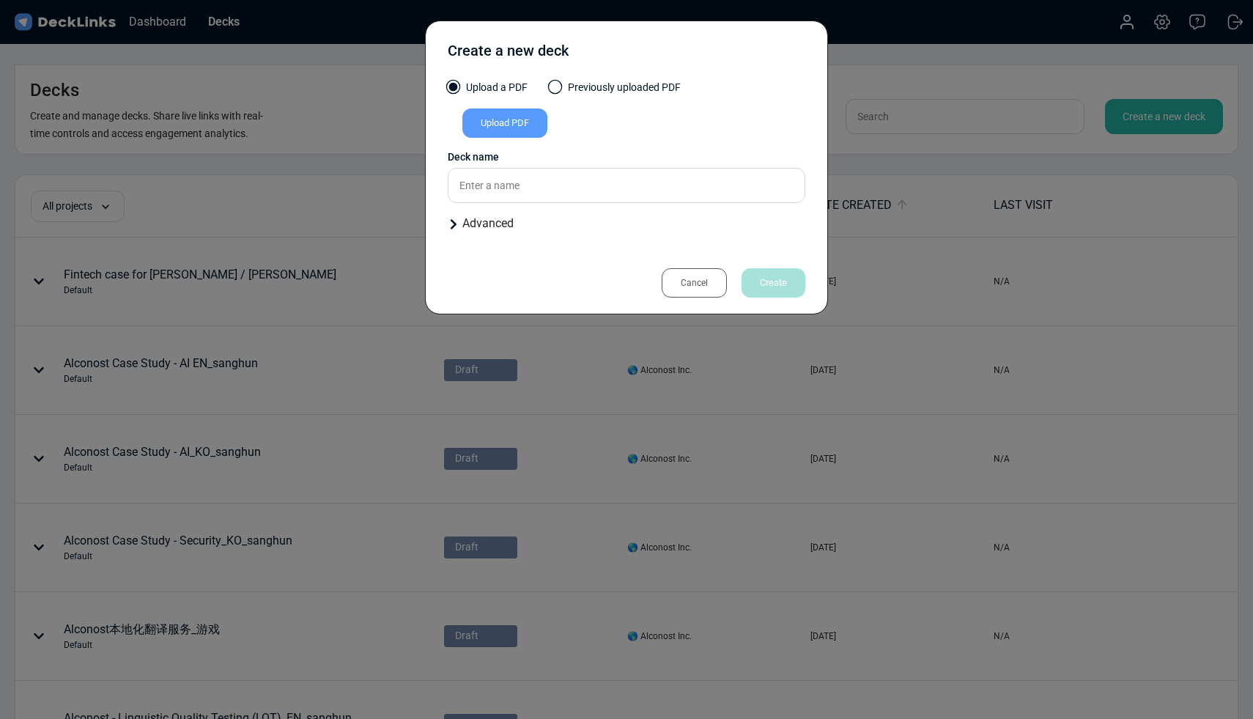
click at [495, 112] on div "Upload PDF" at bounding box center [504, 122] width 85 height 29
click at [0, 0] on input "Upload PDF" at bounding box center [0, 0] width 0 height 0
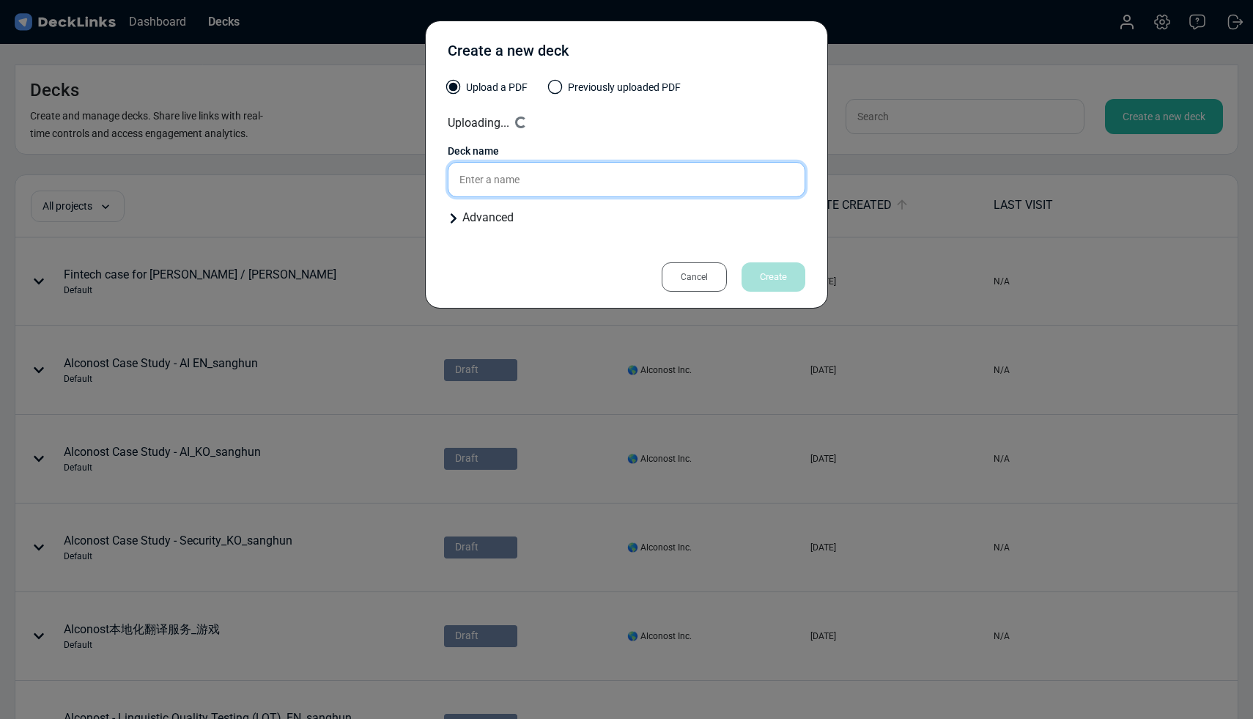
click at [524, 177] on input "text" at bounding box center [626, 179] width 357 height 35
type input "Localization Proposal_Digistore24 (1)"
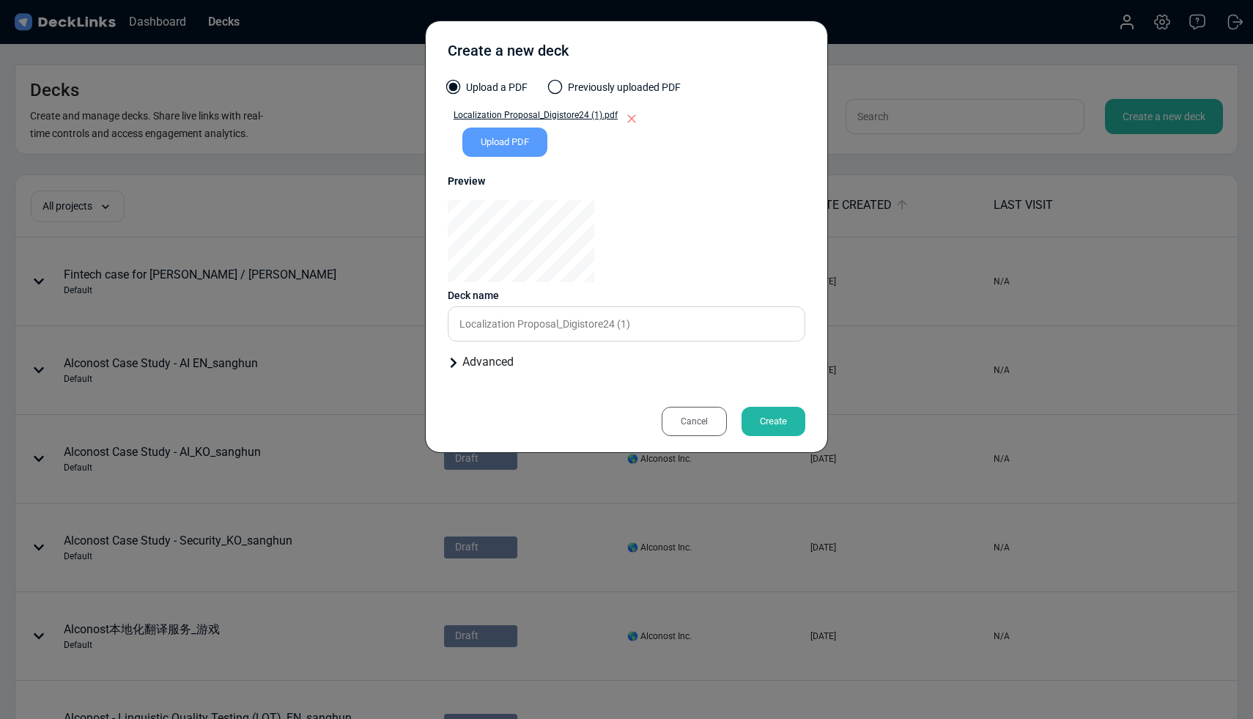
click at [784, 420] on div "Create" at bounding box center [773, 421] width 64 height 29
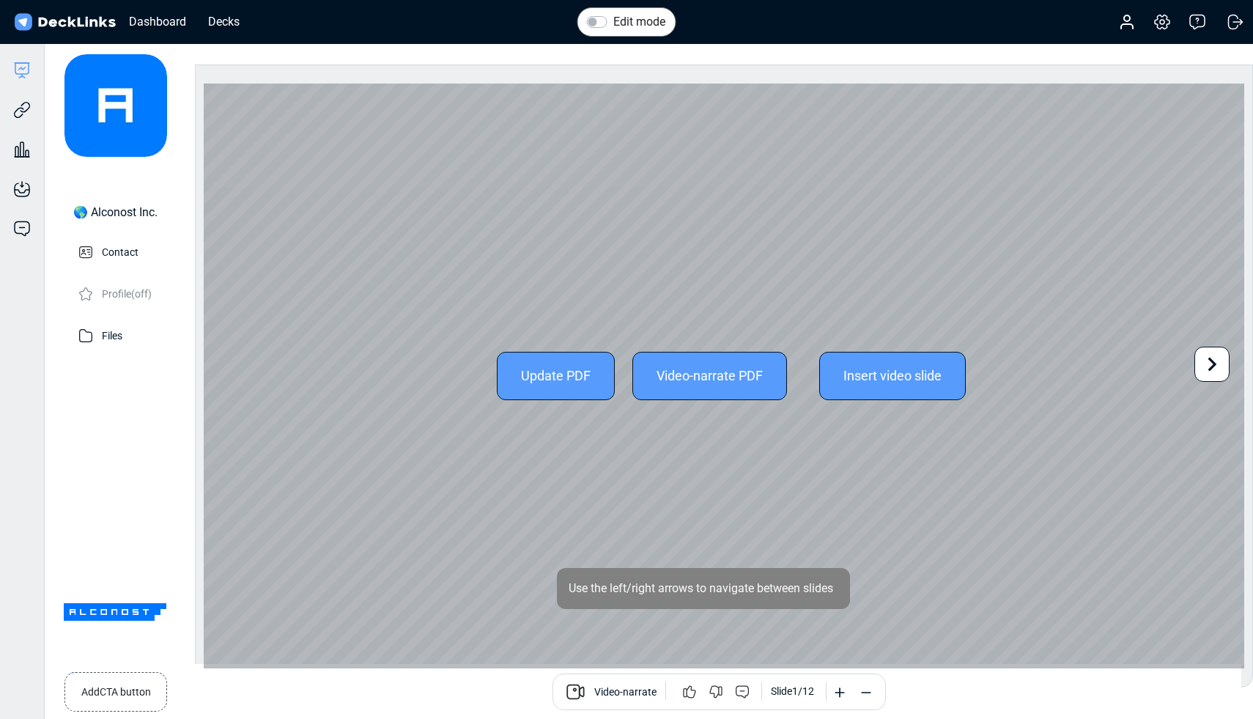
click at [1222, 362] on icon at bounding box center [1212, 364] width 28 height 28
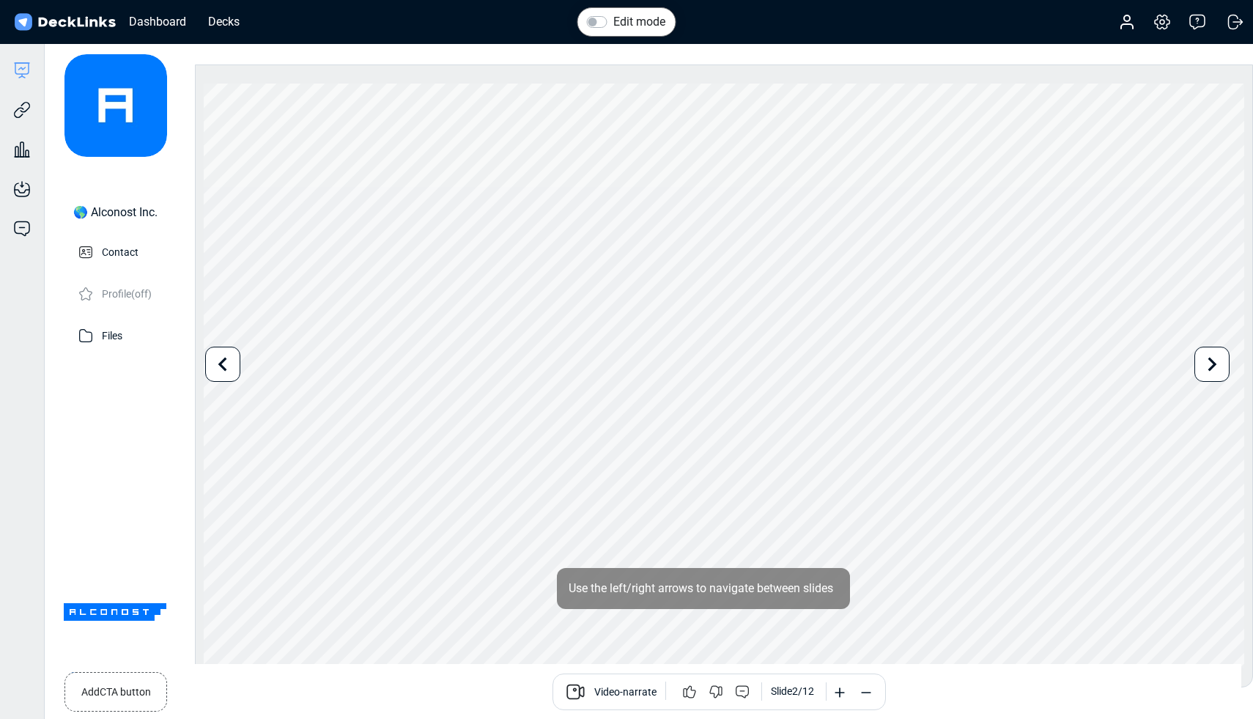
click at [609, 26] on div "Edit mode" at bounding box center [626, 22] width 78 height 18
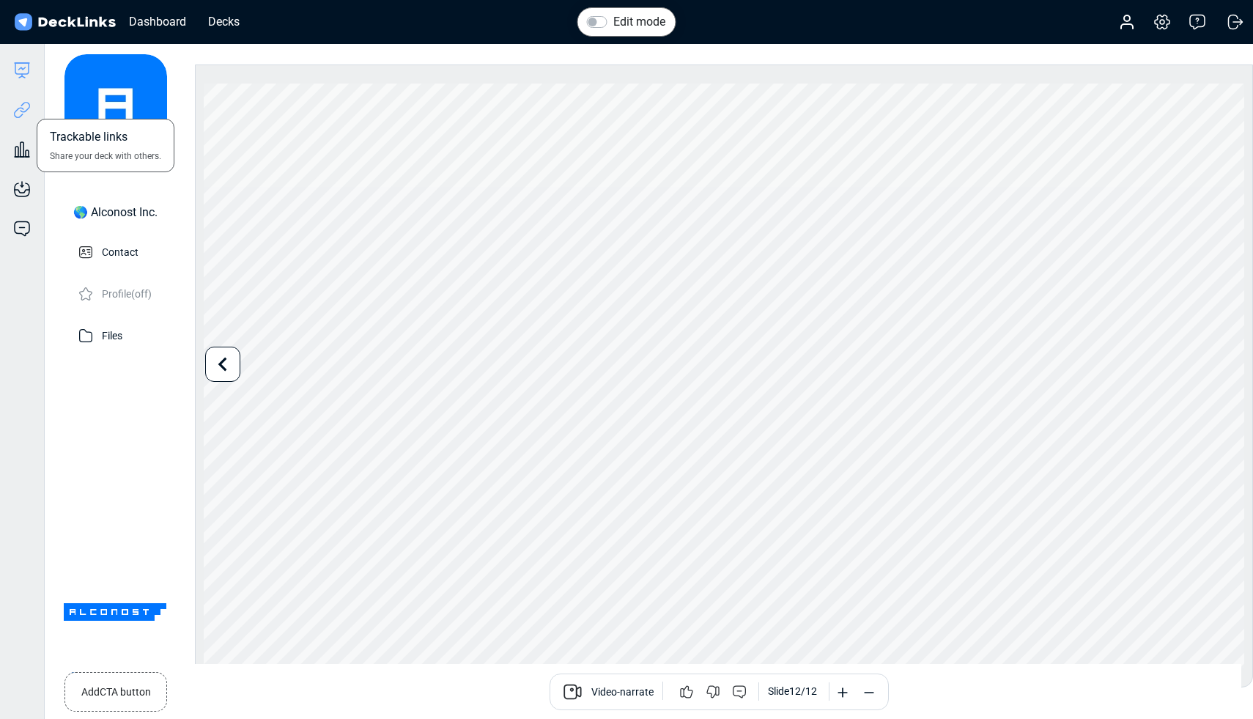
click at [26, 114] on icon at bounding box center [22, 110] width 18 height 18
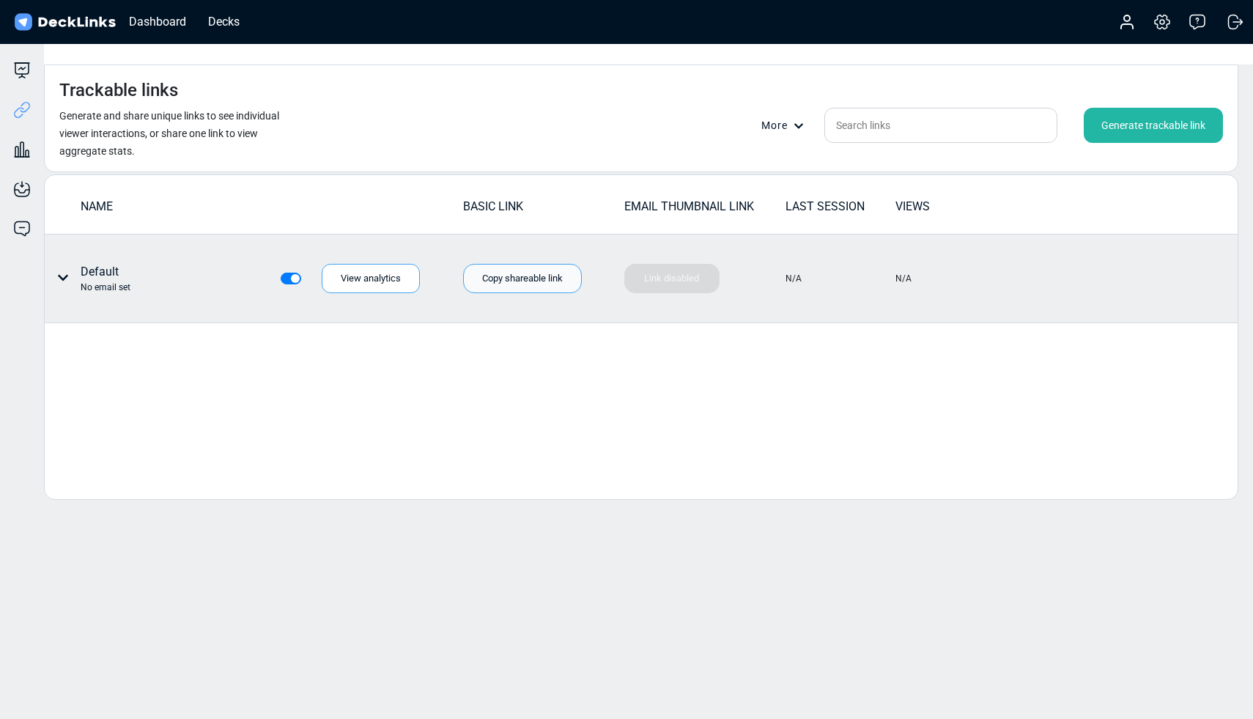
click at [517, 264] on div "Copy shareable link" at bounding box center [522, 278] width 119 height 29
